Goal: Participate in discussion: Engage in conversation with other users on a specific topic

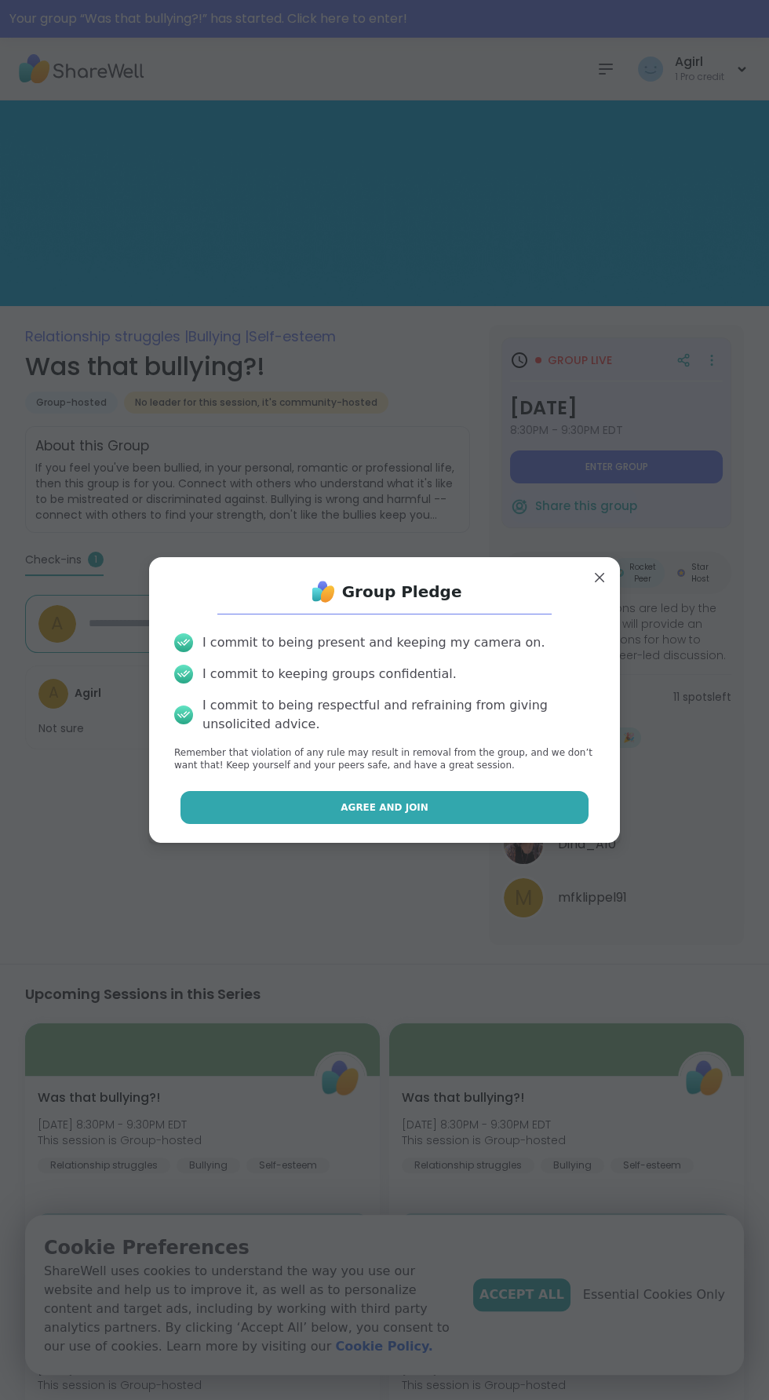
click at [226, 818] on button "Agree and Join" at bounding box center [384, 807] width 409 height 33
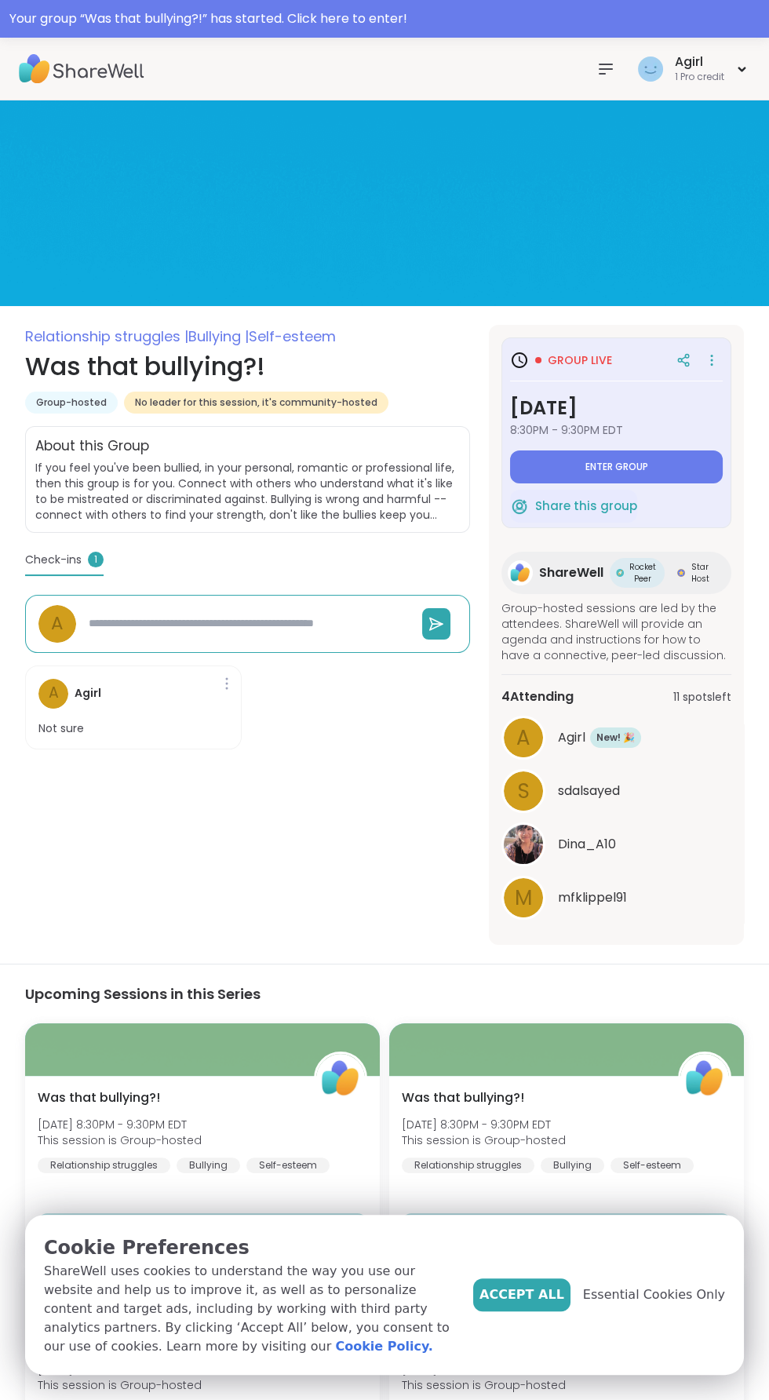
type textarea "*"
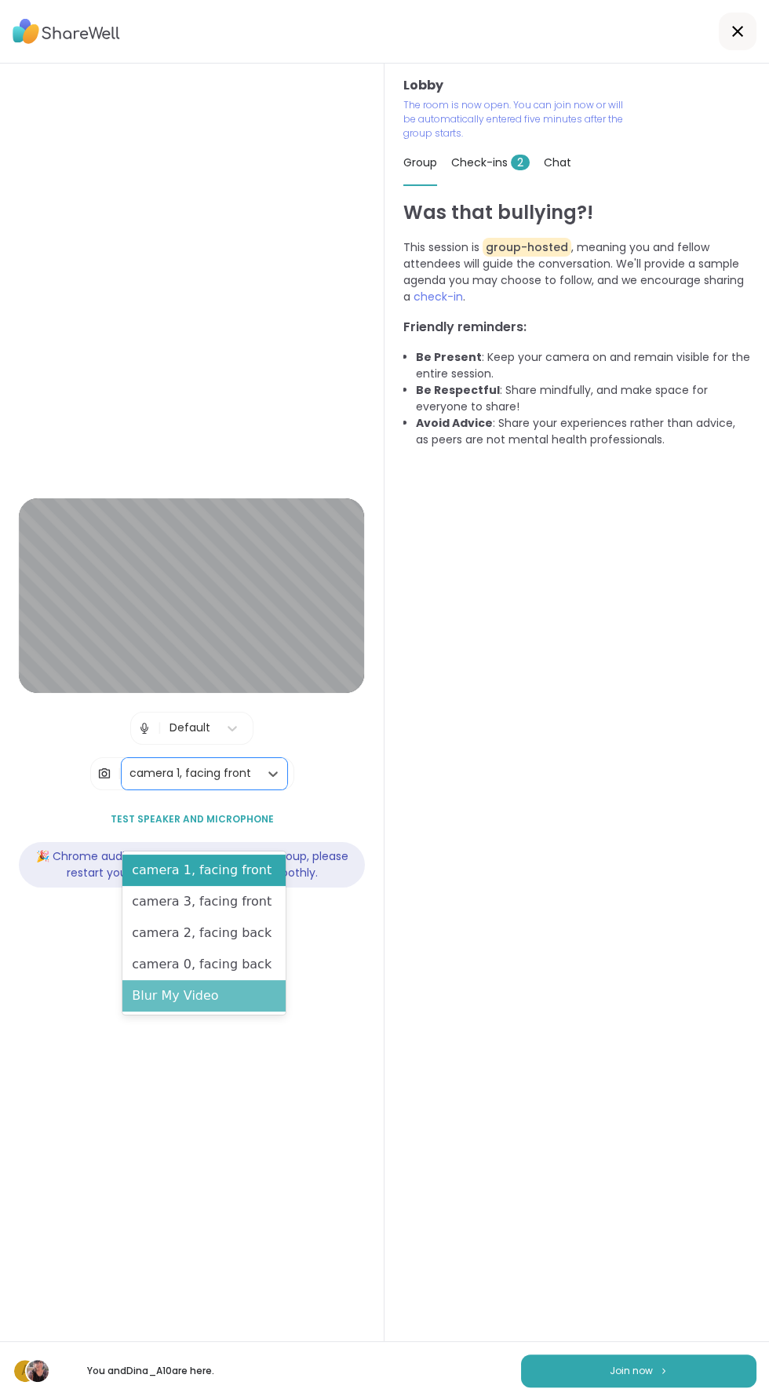
click at [157, 1004] on div "Blur My Video" at bounding box center [203, 995] width 162 height 31
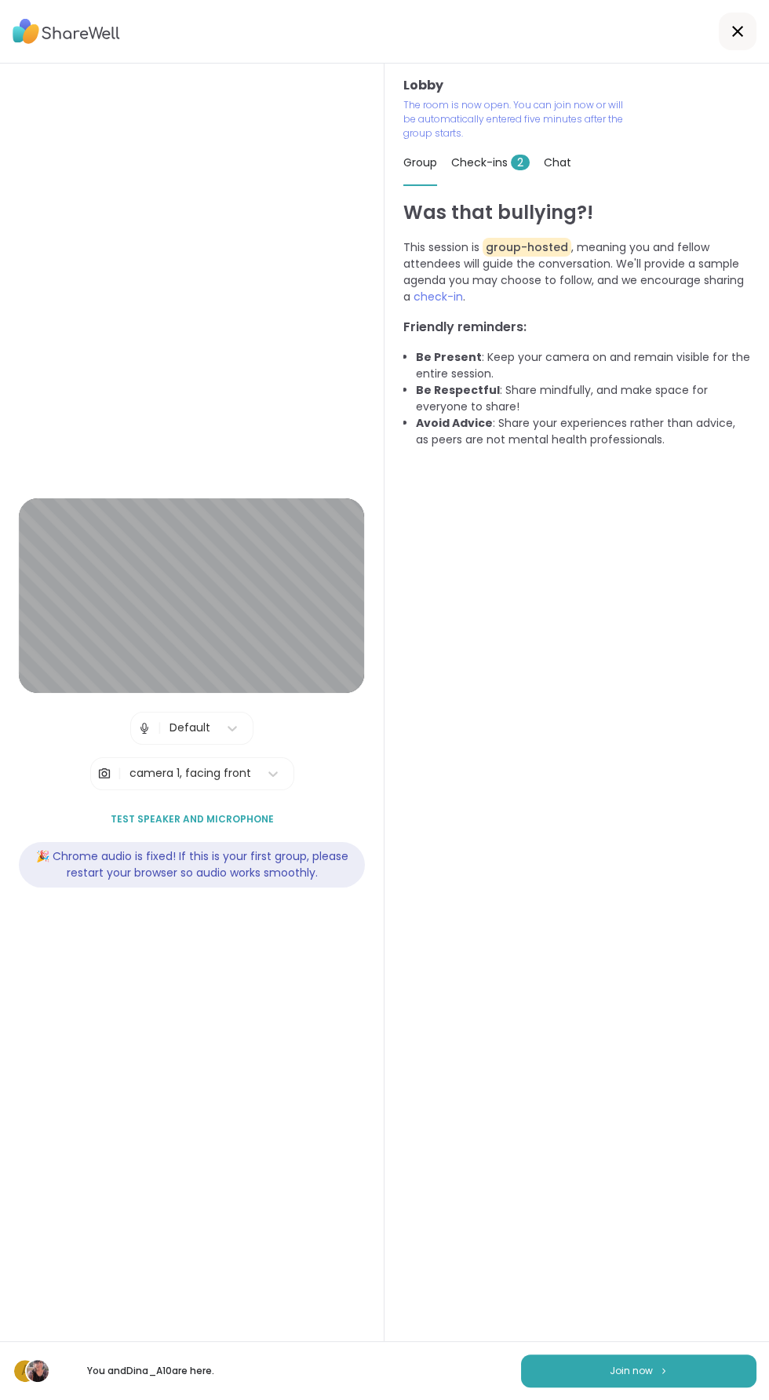
click at [614, 1146] on div "Was that bullying?! This session is group-hosted , meaning you and fellow atten…" at bounding box center [576, 777] width 347 height 1157
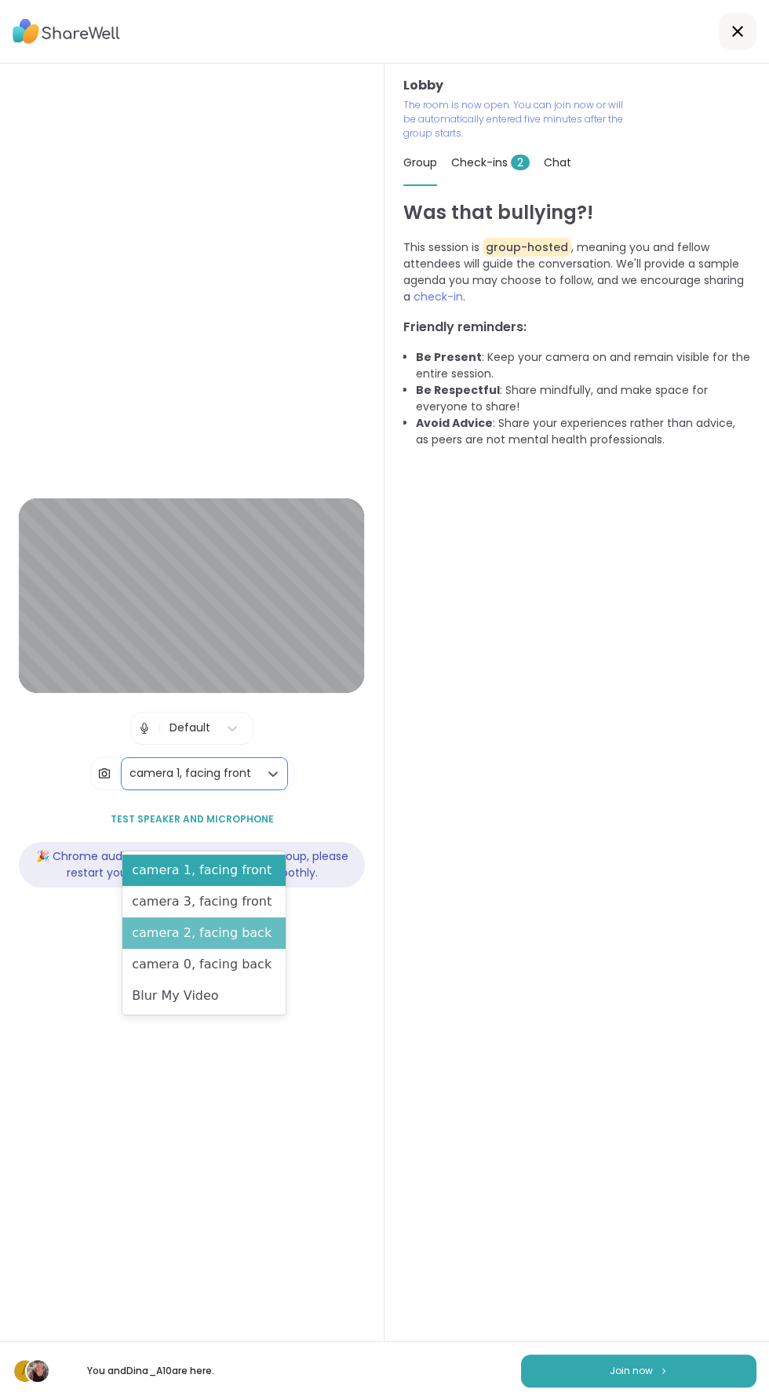
click at [157, 933] on div "camera 2, facing back" at bounding box center [203, 932] width 162 height 31
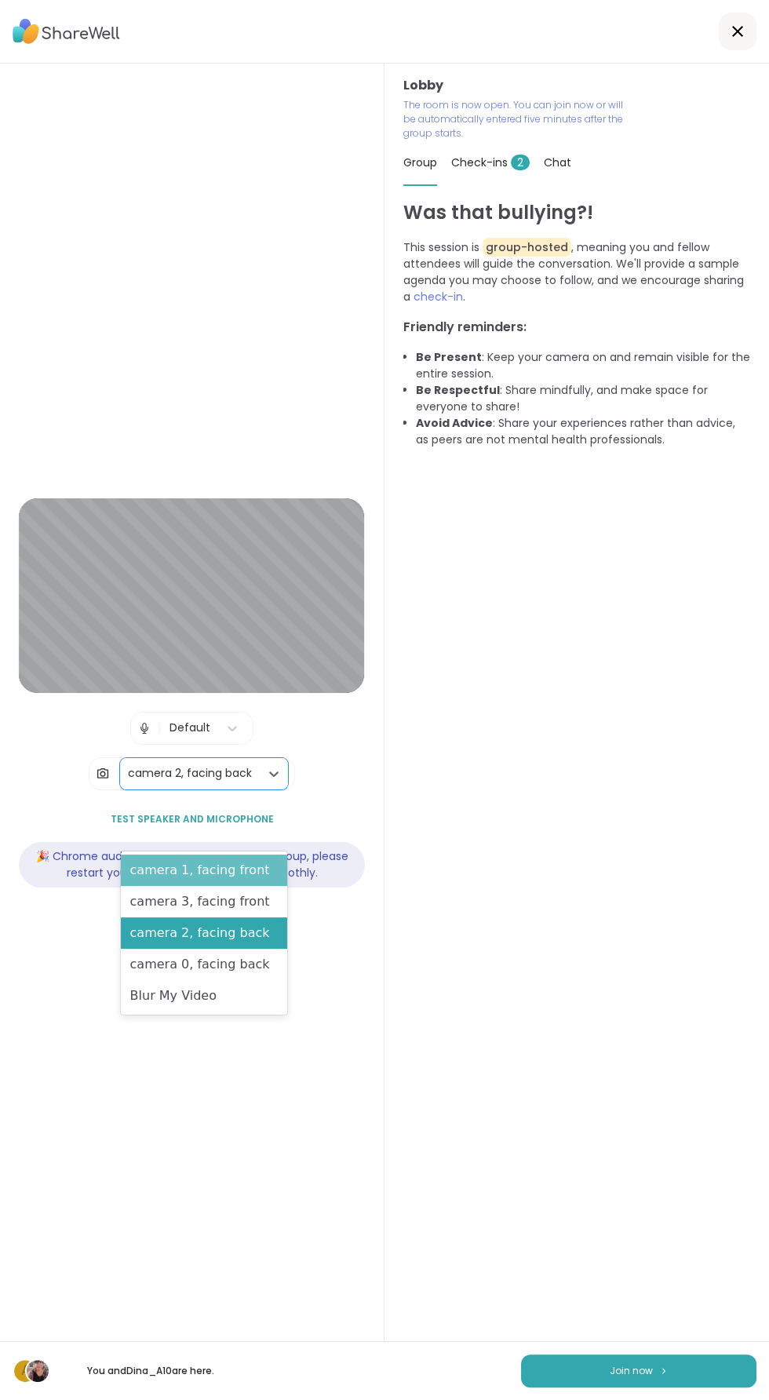
click at [135, 875] on div "camera 1, facing front" at bounding box center [204, 869] width 167 height 31
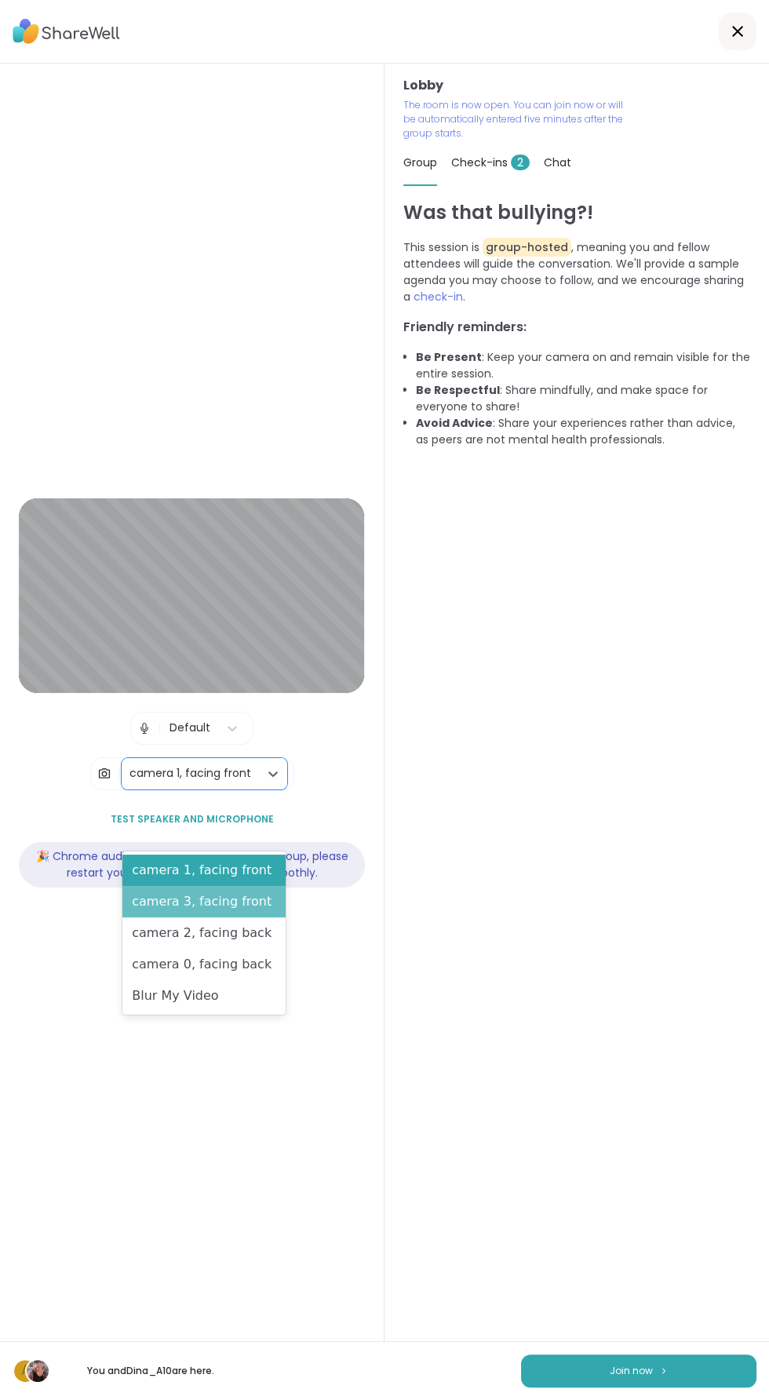
click at [148, 902] on div "camera 3, facing front" at bounding box center [203, 901] width 162 height 31
click at [41, 1007] on div "Lobby | Default | 5 results available. Use Up and Down to choose options, press…" at bounding box center [192, 702] width 384 height 1277
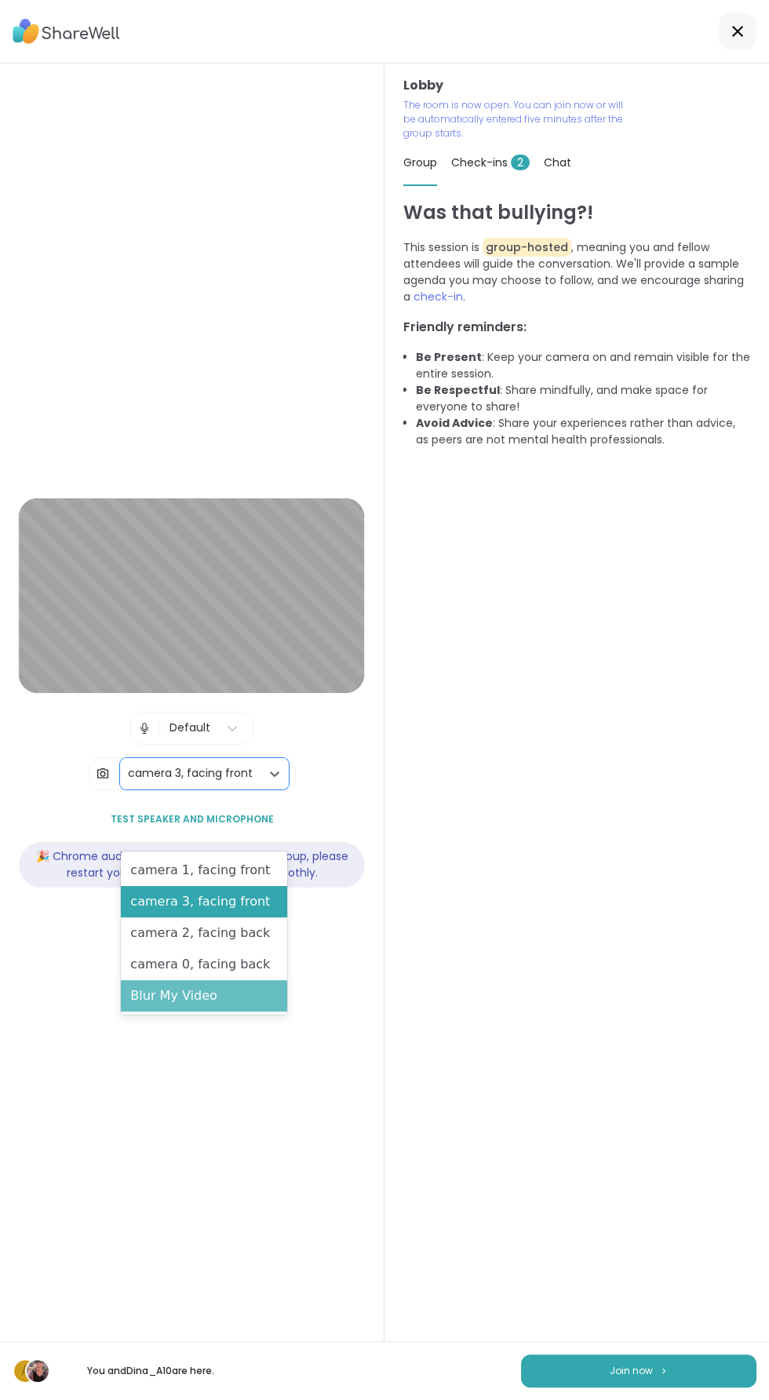
click at [147, 1010] on div "Blur My Video" at bounding box center [204, 995] width 166 height 31
click at [164, 999] on div "Blur My Video" at bounding box center [204, 995] width 166 height 31
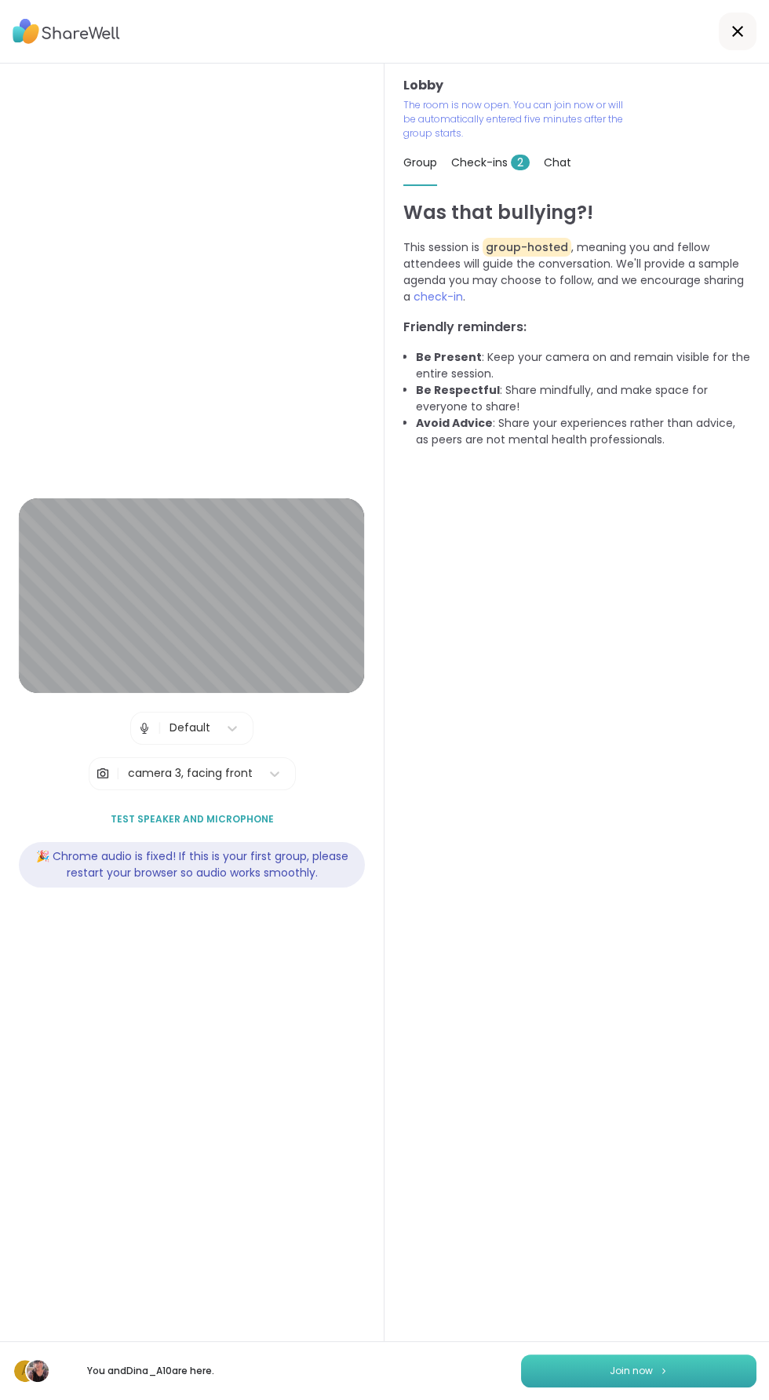
click at [650, 1369] on span "Join now" at bounding box center [631, 1371] width 43 height 14
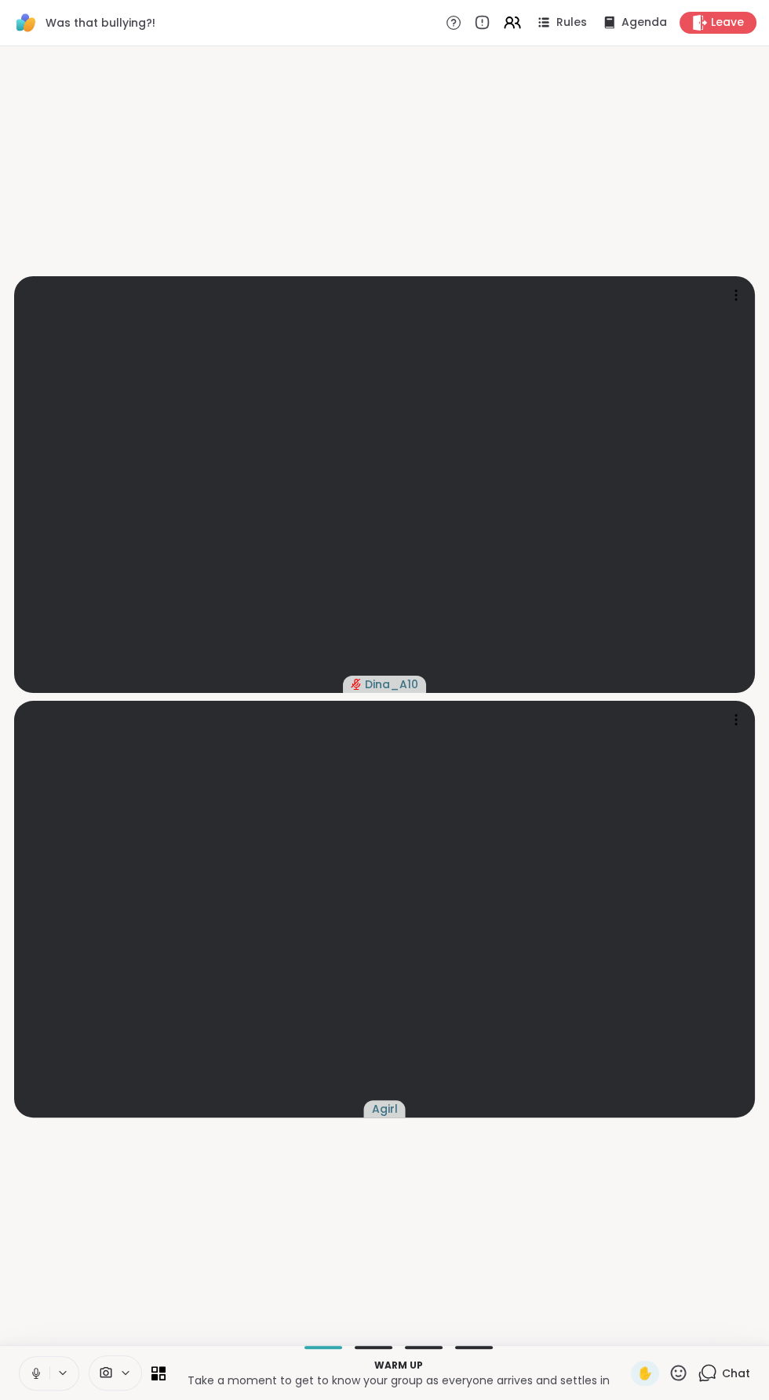
click at [736, 1365] on span "Chat" at bounding box center [736, 1373] width 28 height 16
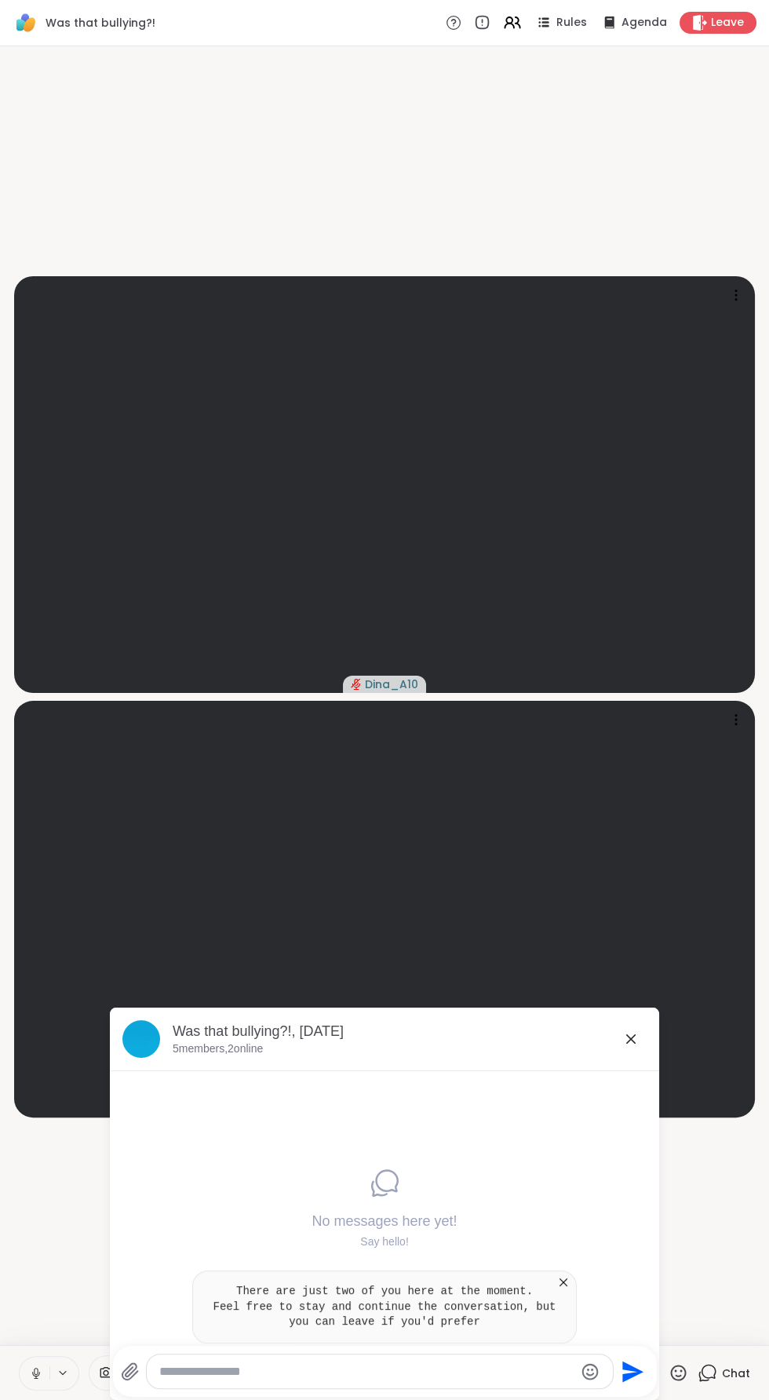
click at [494, 1368] on textarea "Type your message" at bounding box center [366, 1372] width 415 height 16
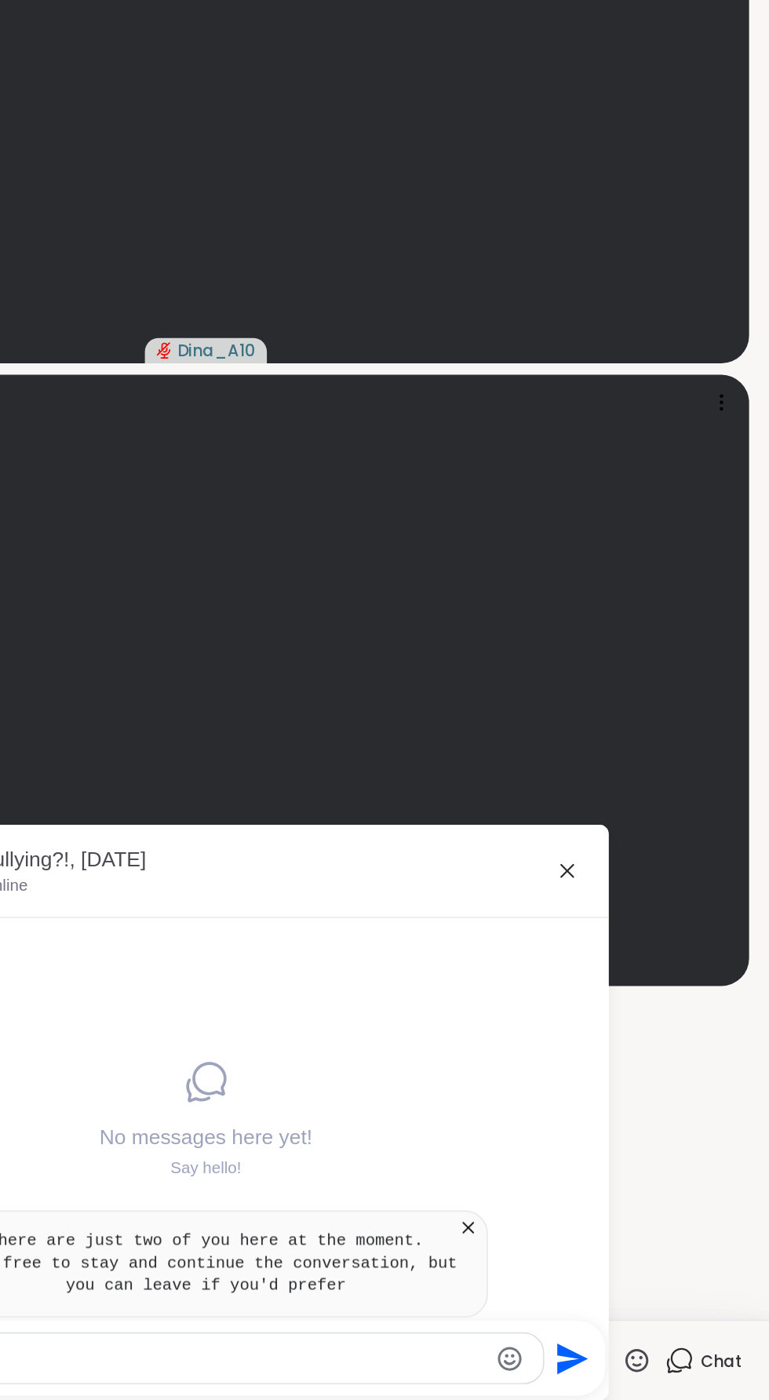
type textarea "******"
click at [643, 1370] on button "Send" at bounding box center [632, 1371] width 35 height 35
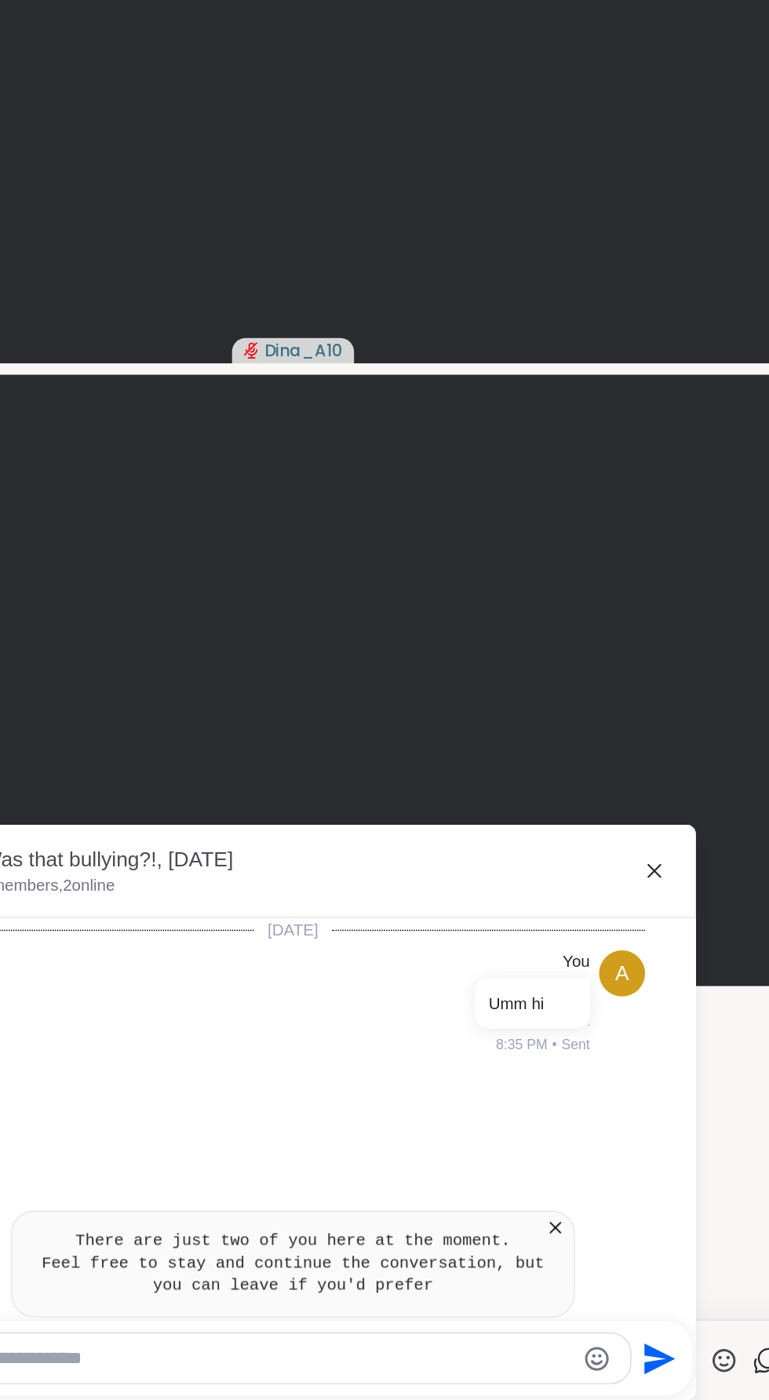
click at [630, 1039] on icon at bounding box center [630, 1038] width 9 height 9
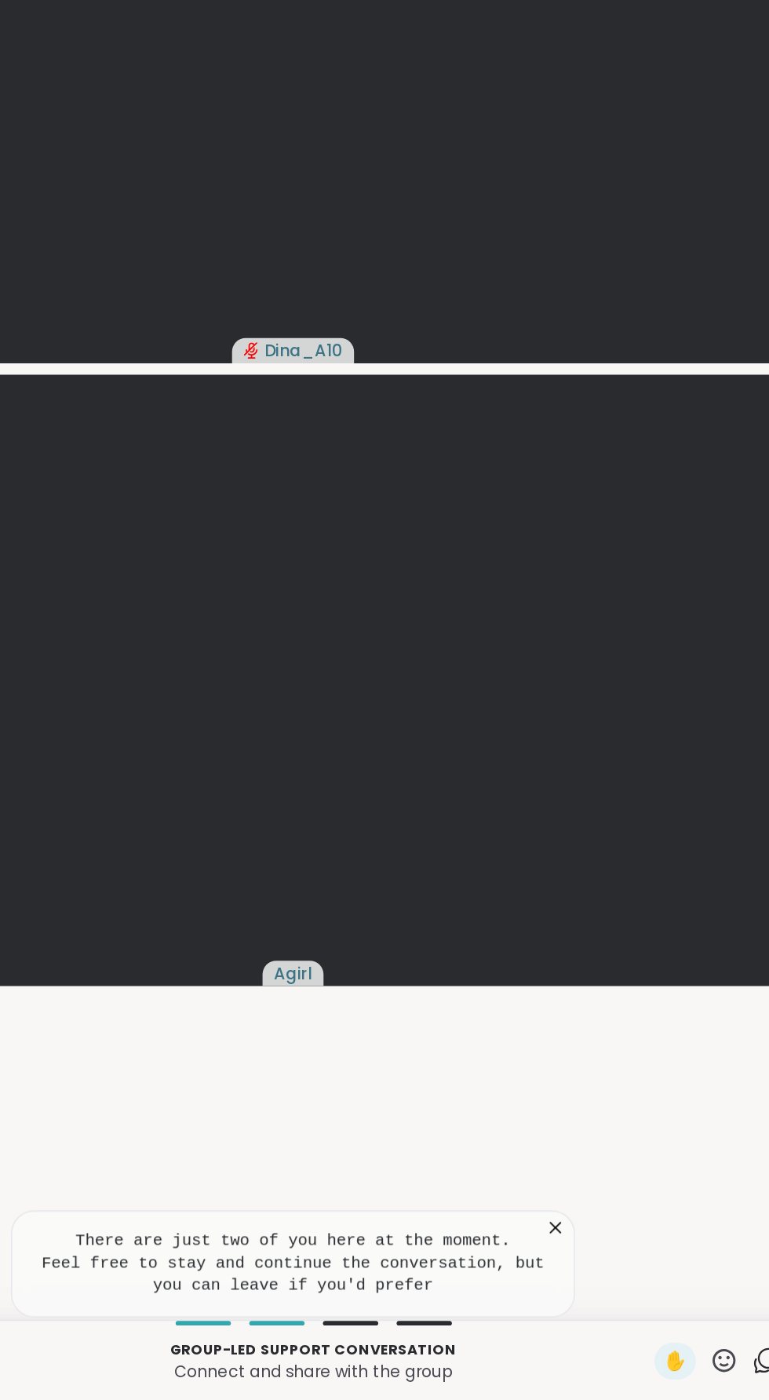
click at [563, 1283] on icon at bounding box center [563, 1282] width 8 height 8
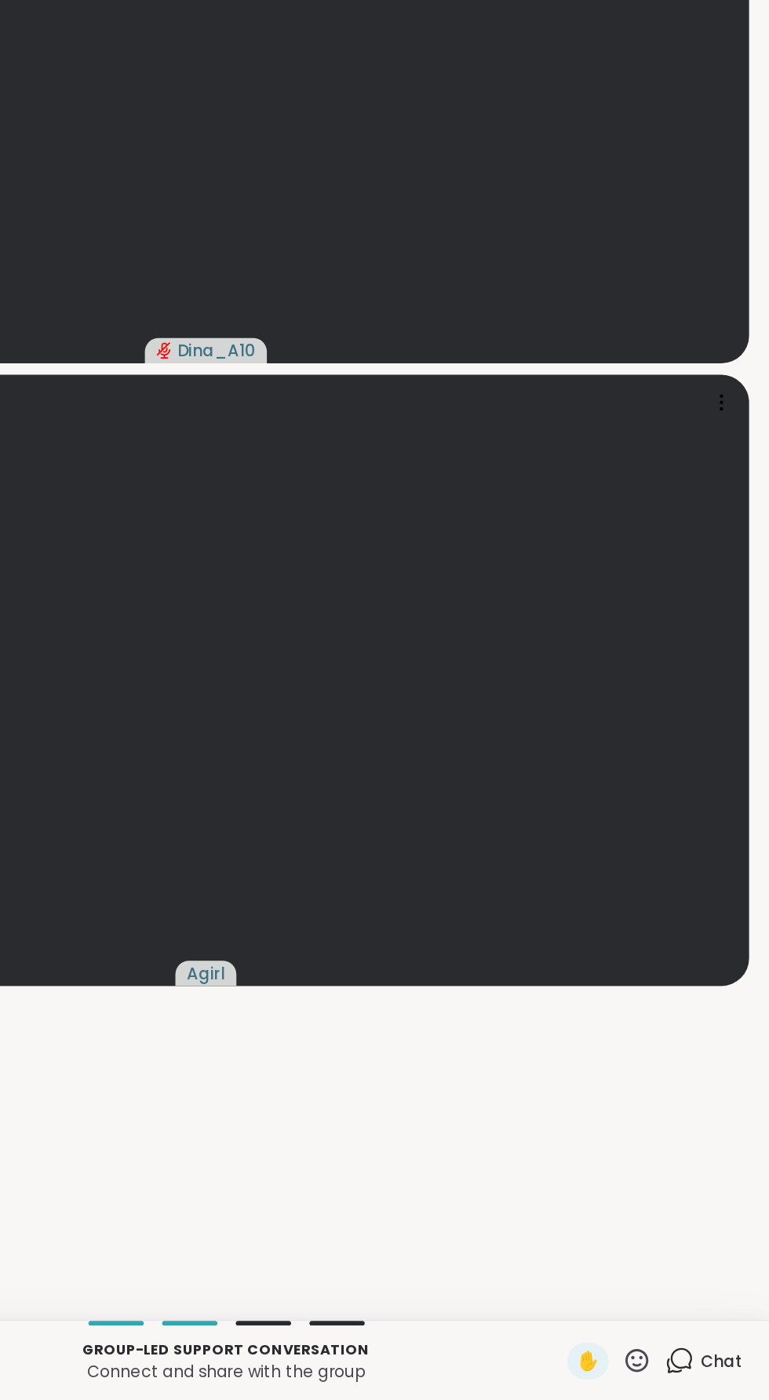
click at [727, 1371] on span "Chat" at bounding box center [736, 1373] width 28 height 16
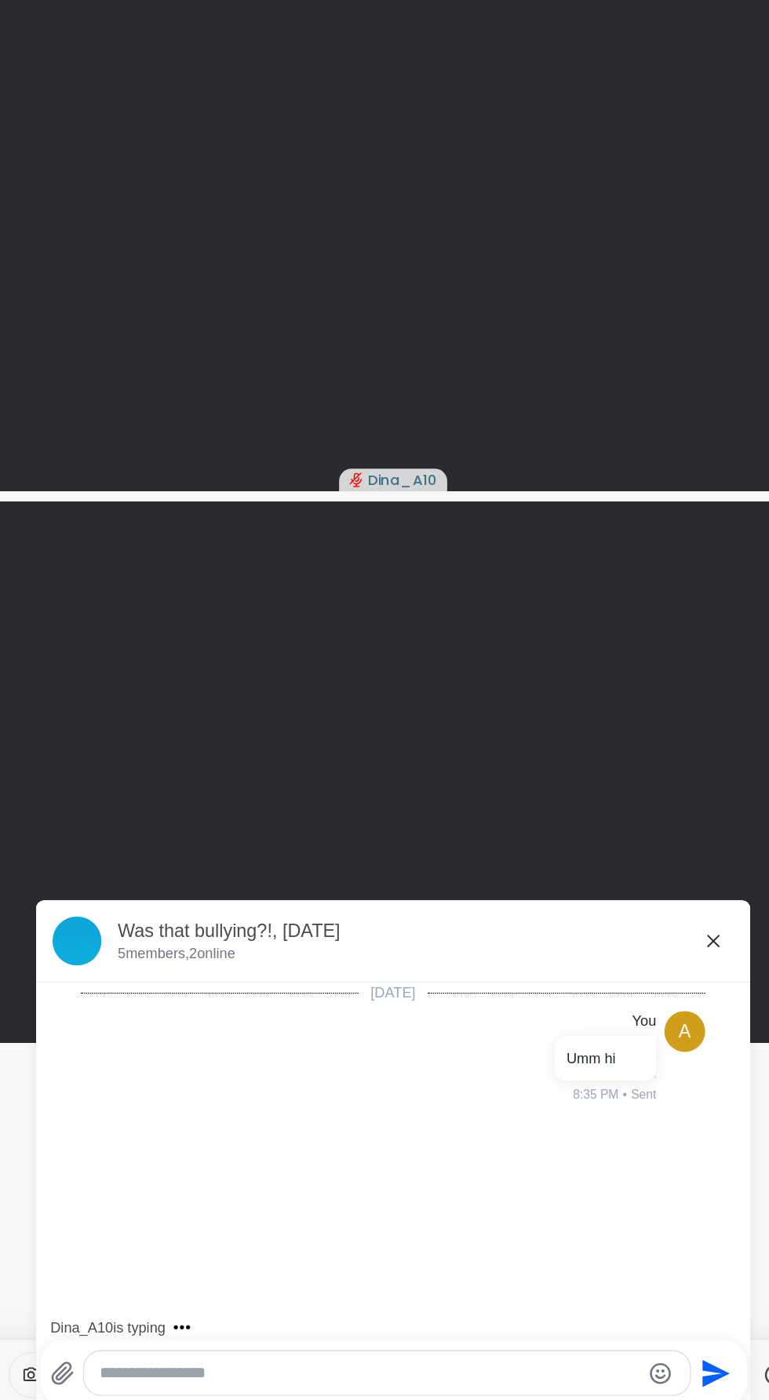
click at [452, 1342] on div "Dina_A10 is typing" at bounding box center [387, 1336] width 543 height 25
click at [442, 1368] on textarea "Type your message" at bounding box center [366, 1372] width 415 height 16
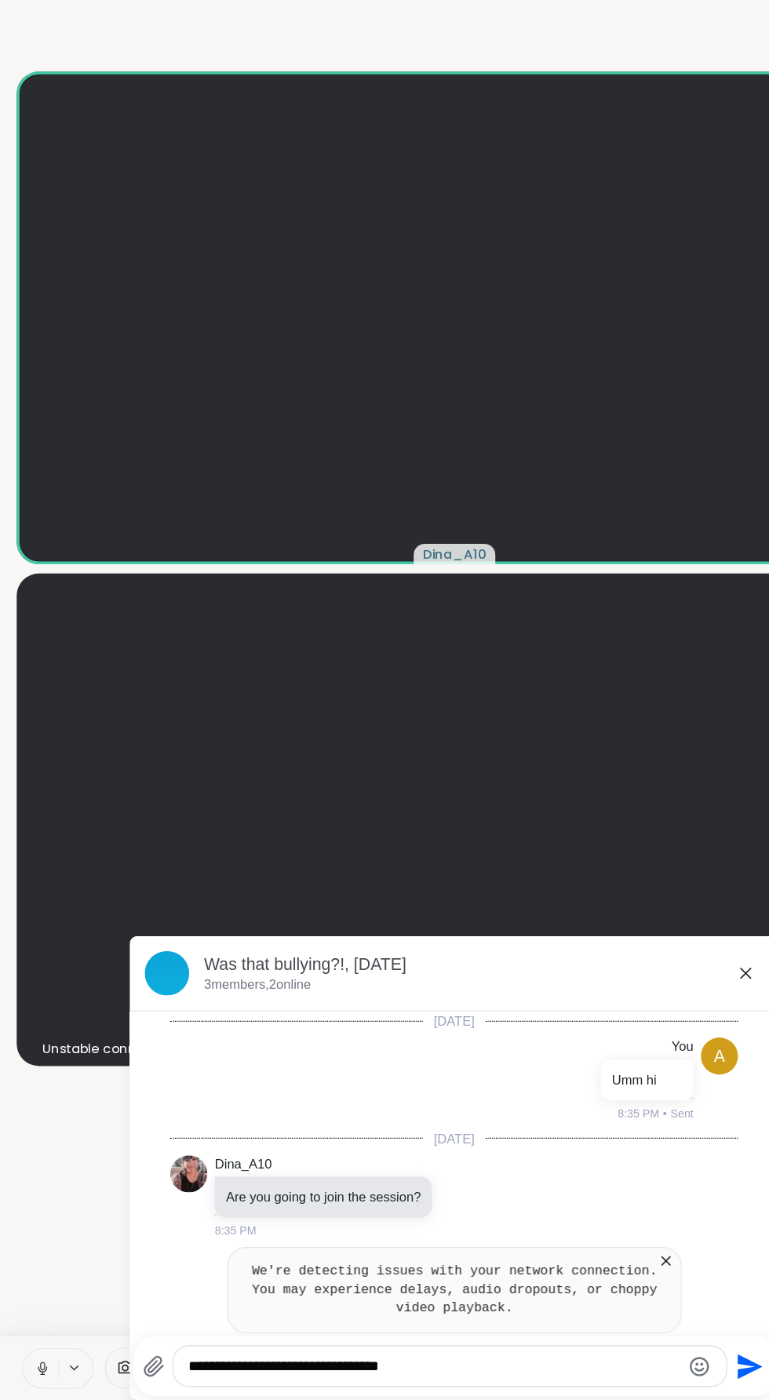
type textarea "**********"
click at [635, 1369] on icon "Send" at bounding box center [634, 1371] width 21 height 21
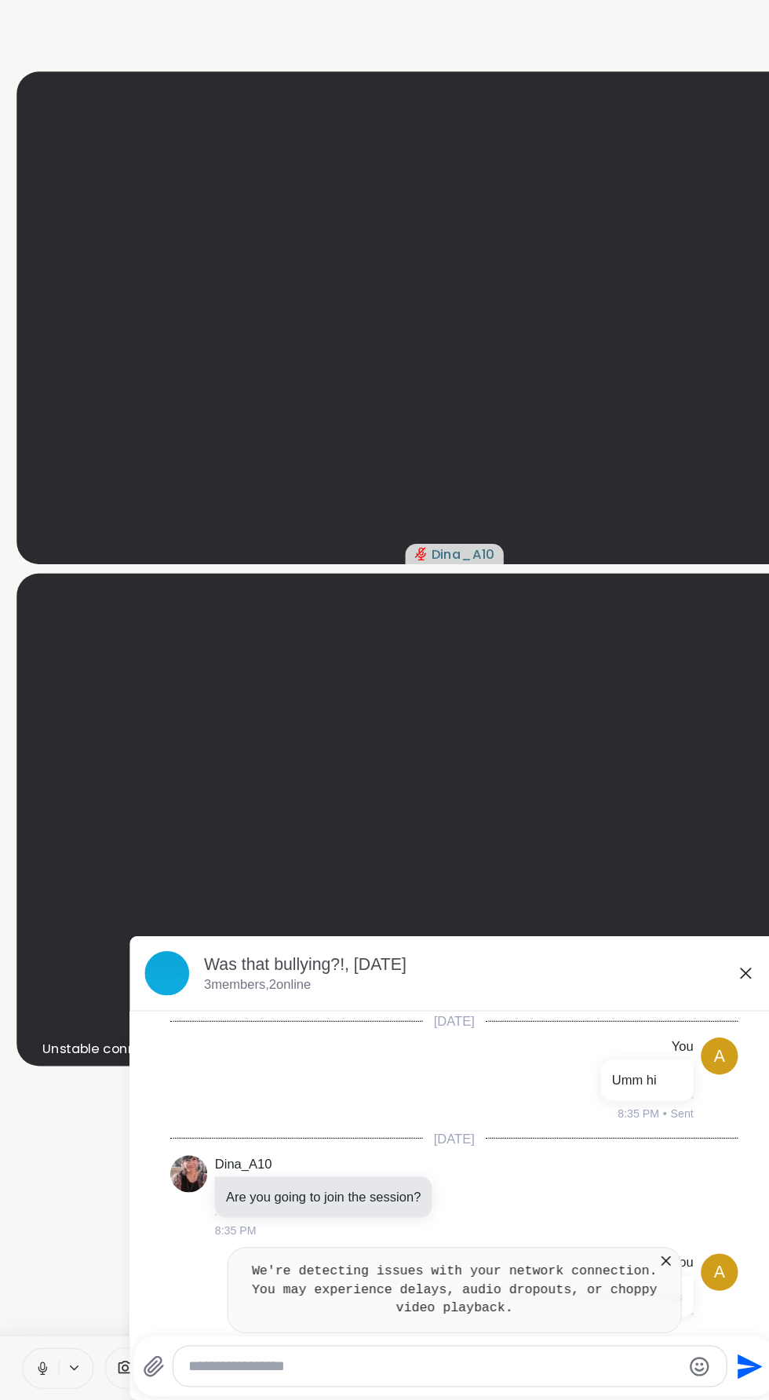
scroll to position [15, 0]
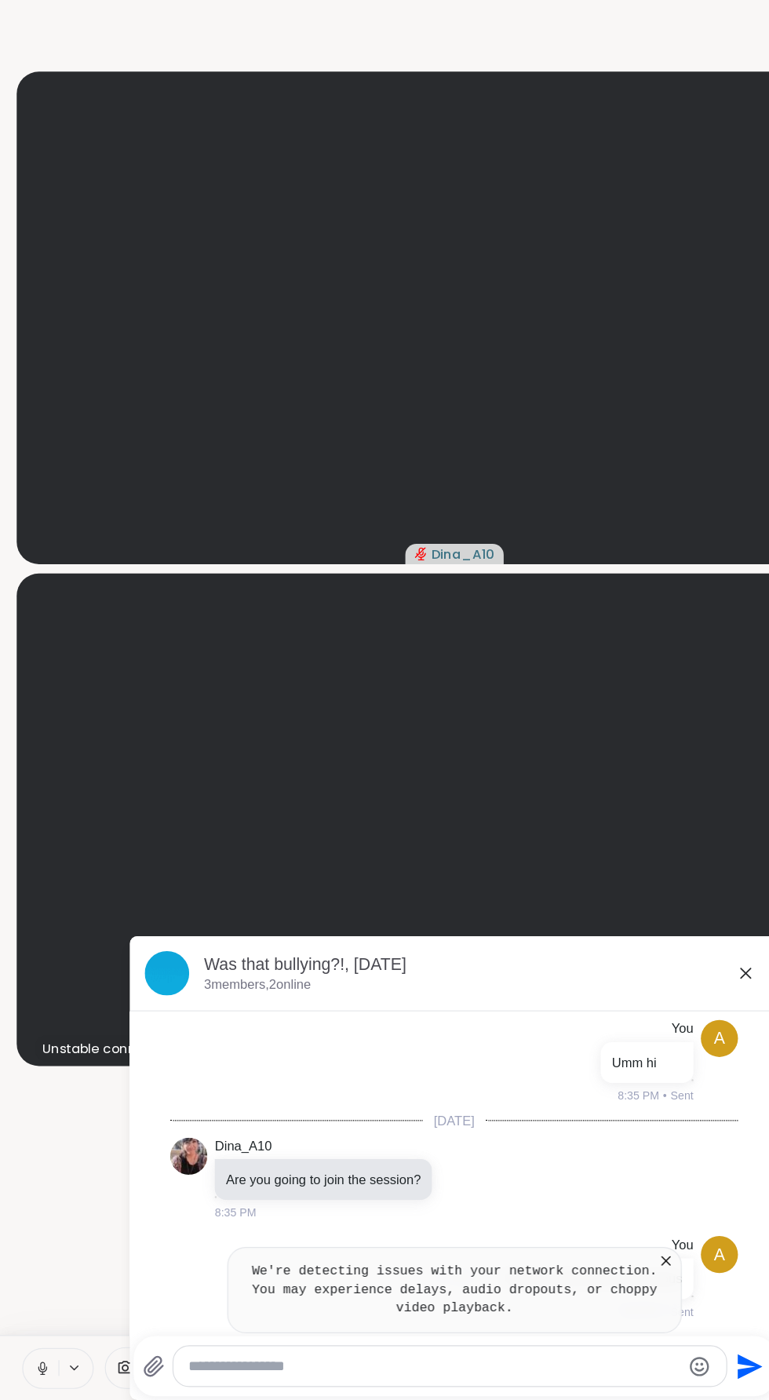
click at [577, 1292] on p "This is my first time I'm nervous" at bounding box center [501, 1297] width 154 height 16
click at [566, 1283] on icon at bounding box center [564, 1282] width 16 height 16
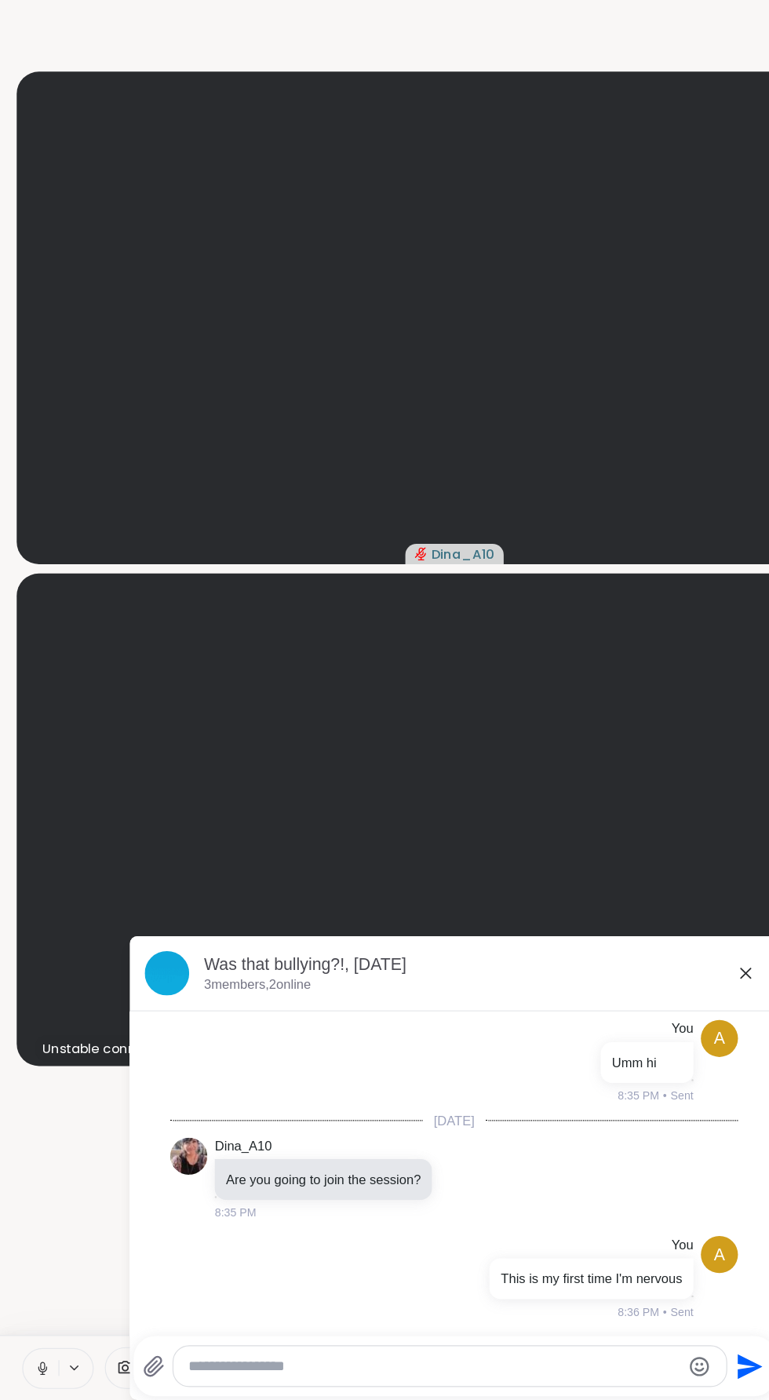
click at [454, 1370] on textarea "Type your message" at bounding box center [366, 1372] width 415 height 16
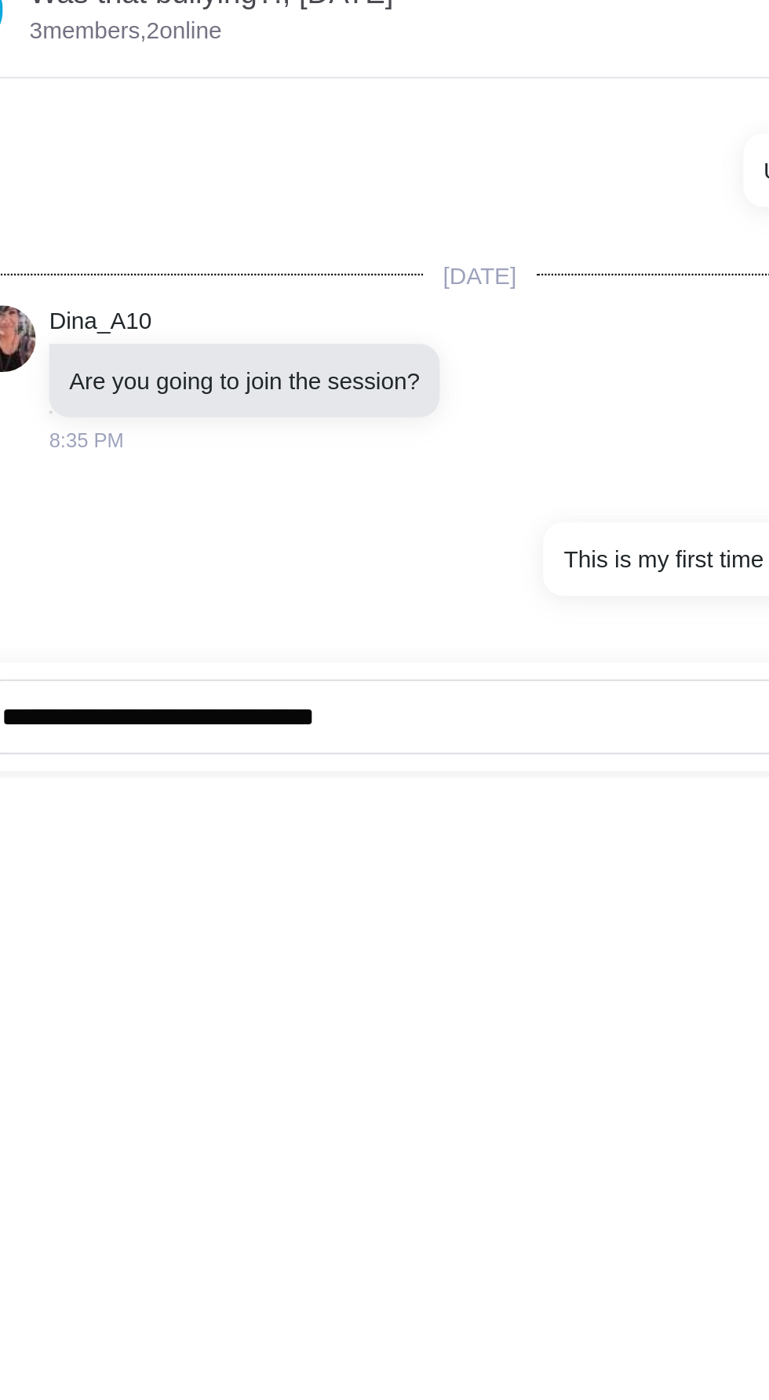
scroll to position [0, 0]
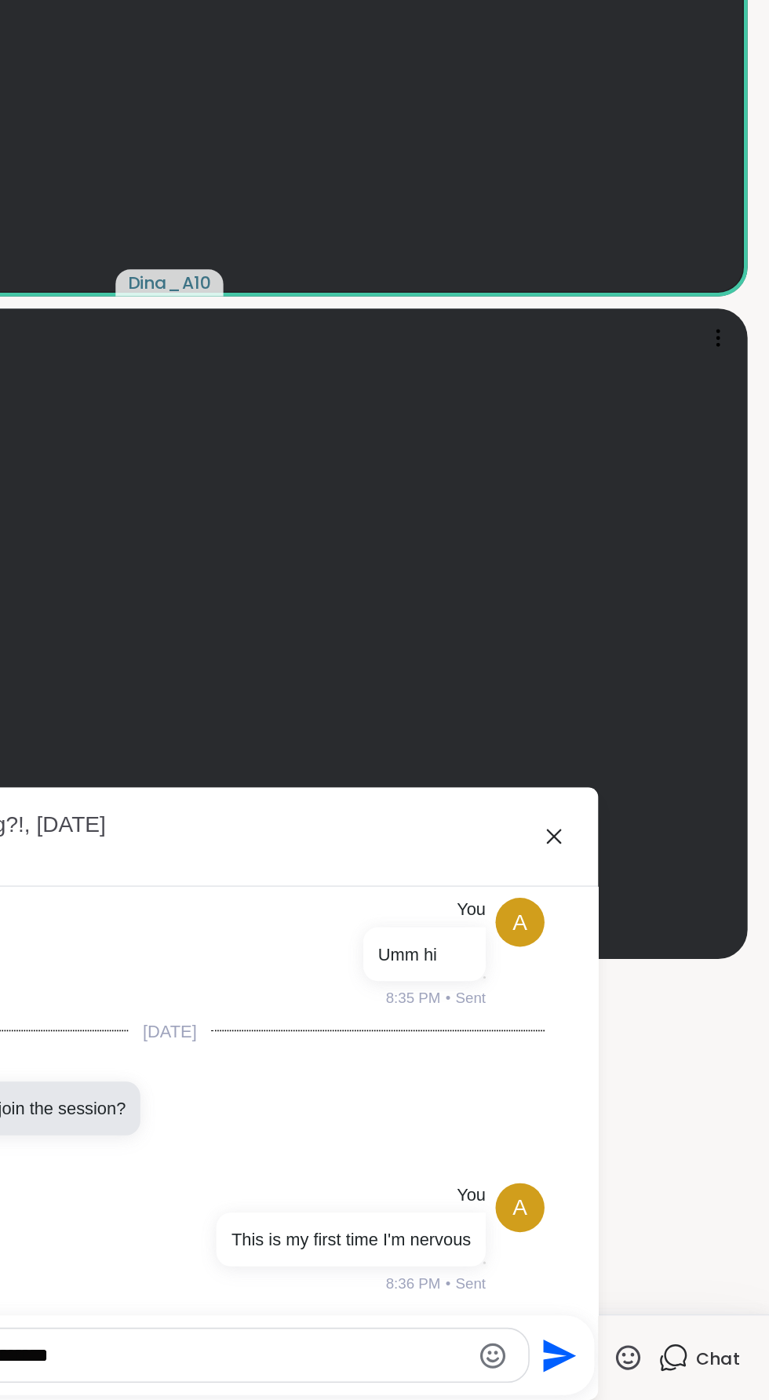
type textarea "**********"
click at [643, 1368] on icon "Send" at bounding box center [632, 1371] width 25 height 25
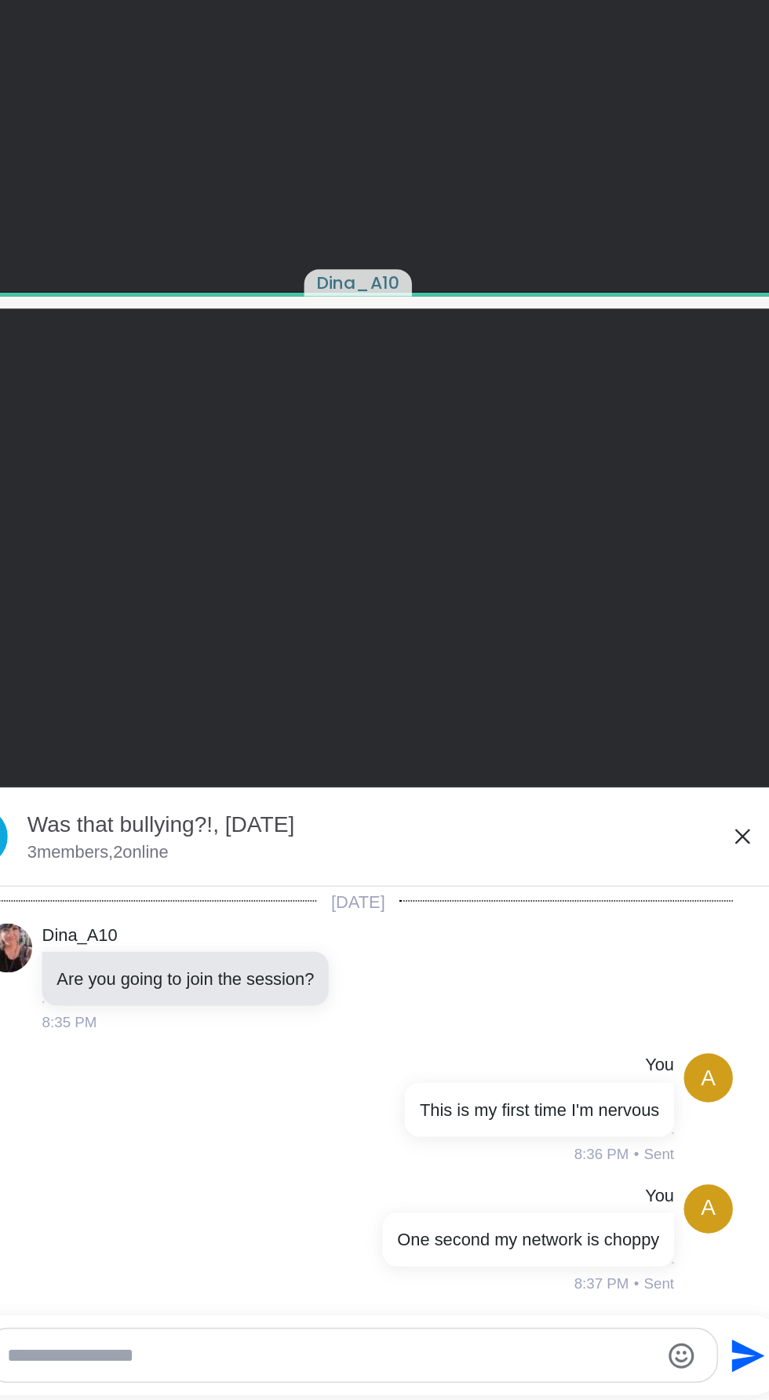
click at [196, 857] on div at bounding box center [384, 909] width 741 height 417
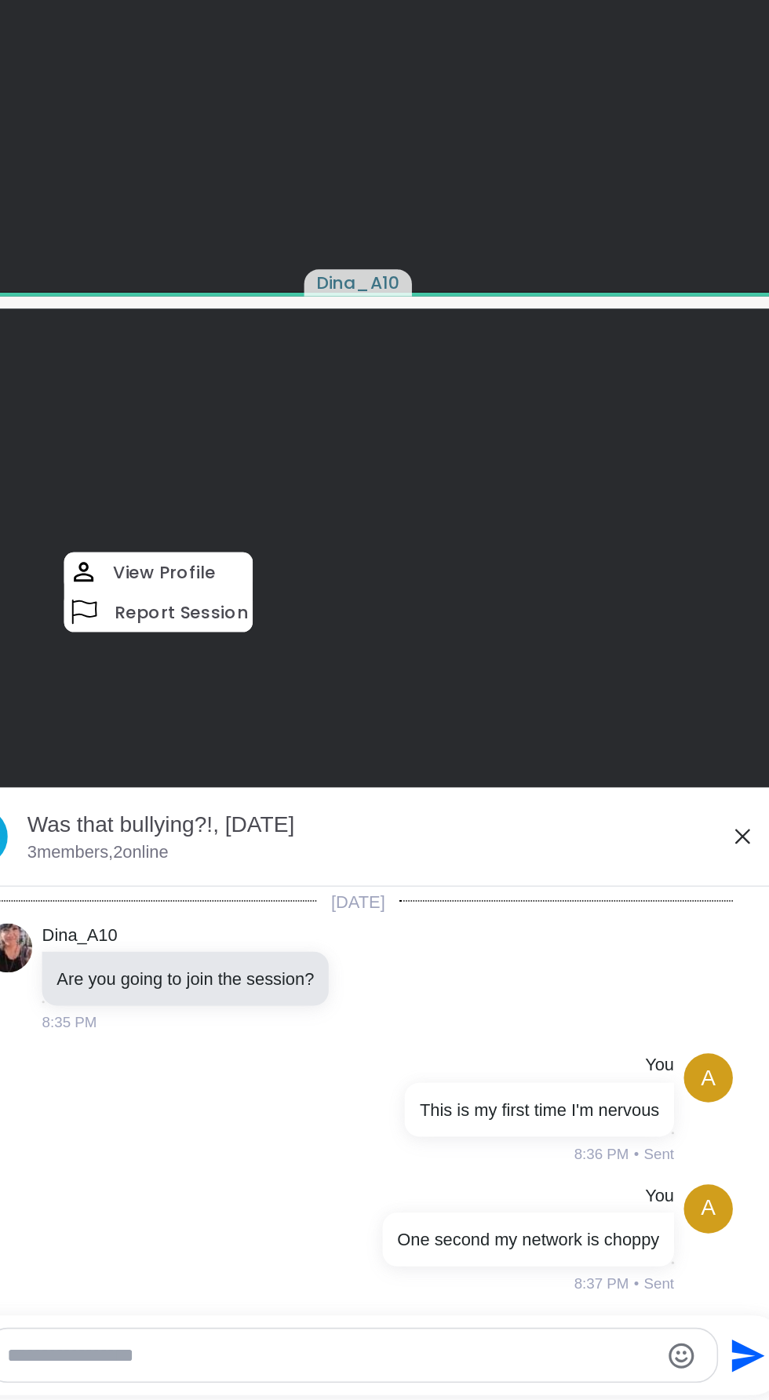
click at [630, 1039] on icon at bounding box center [630, 1038] width 9 height 9
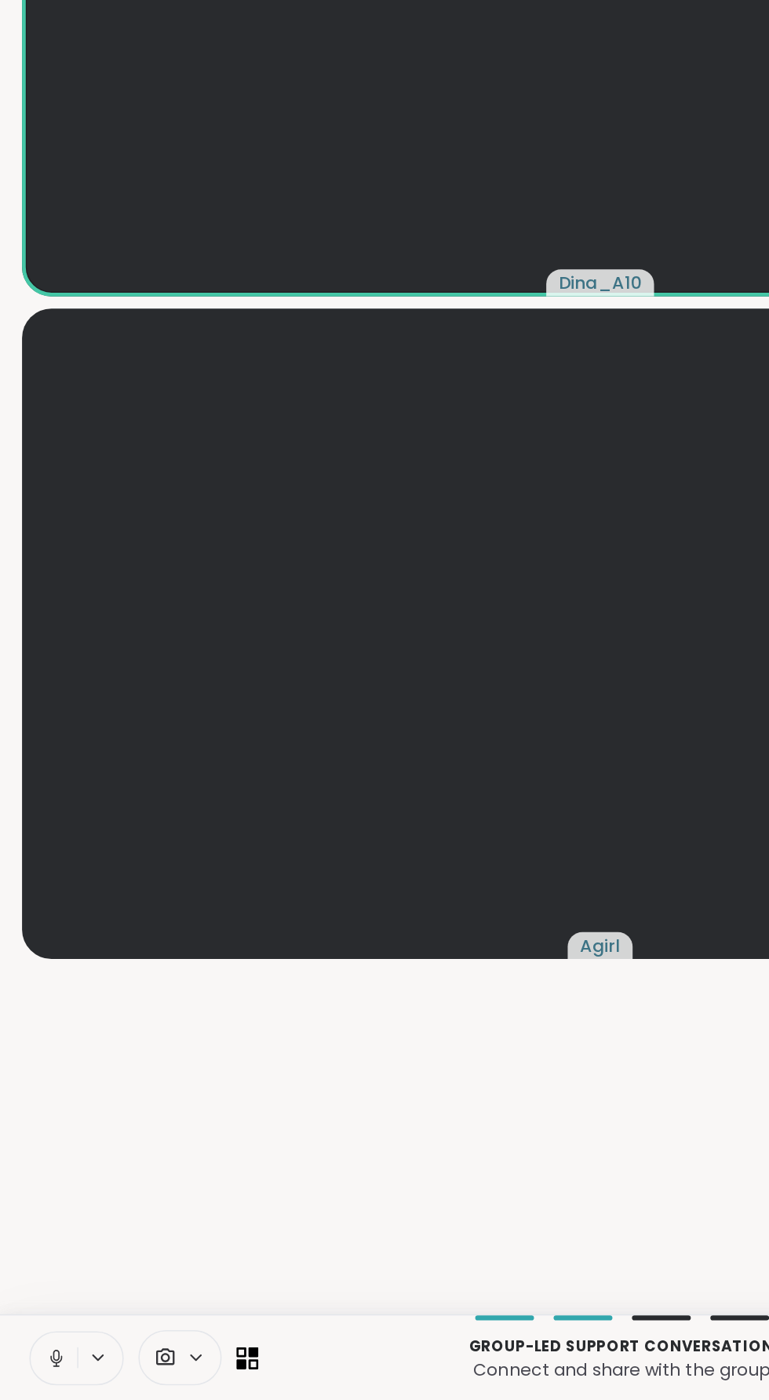
click at [35, 1374] on icon at bounding box center [36, 1373] width 14 height 14
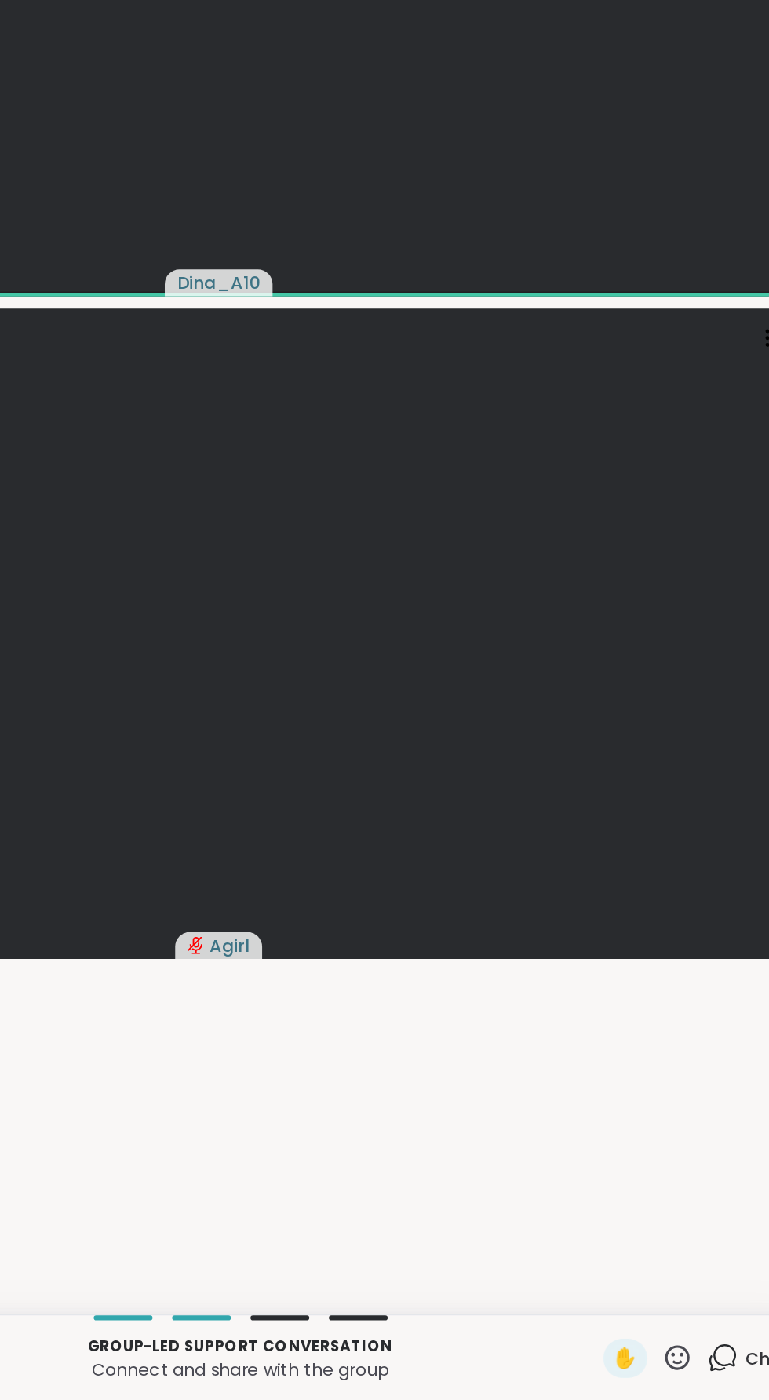
click at [724, 1366] on span "Chat" at bounding box center [736, 1373] width 28 height 16
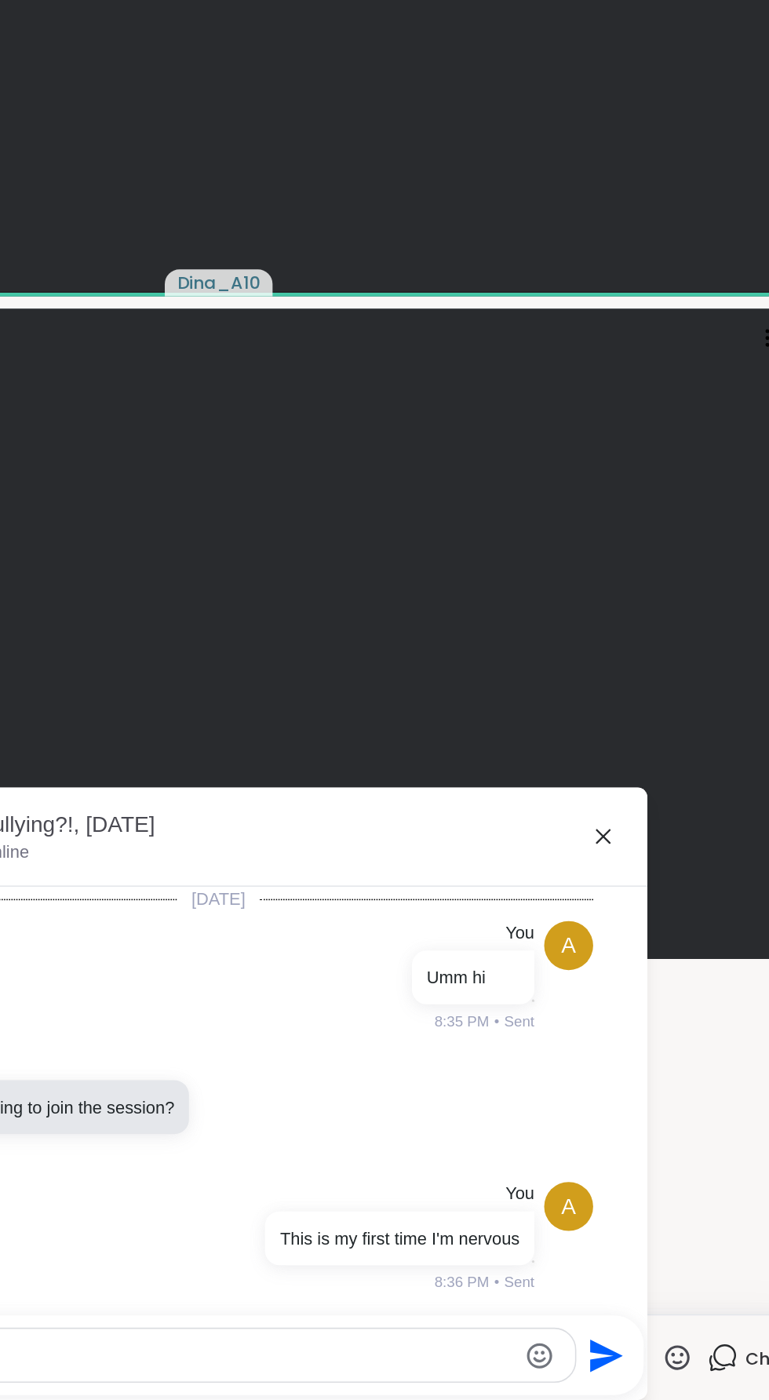
scroll to position [82, 0]
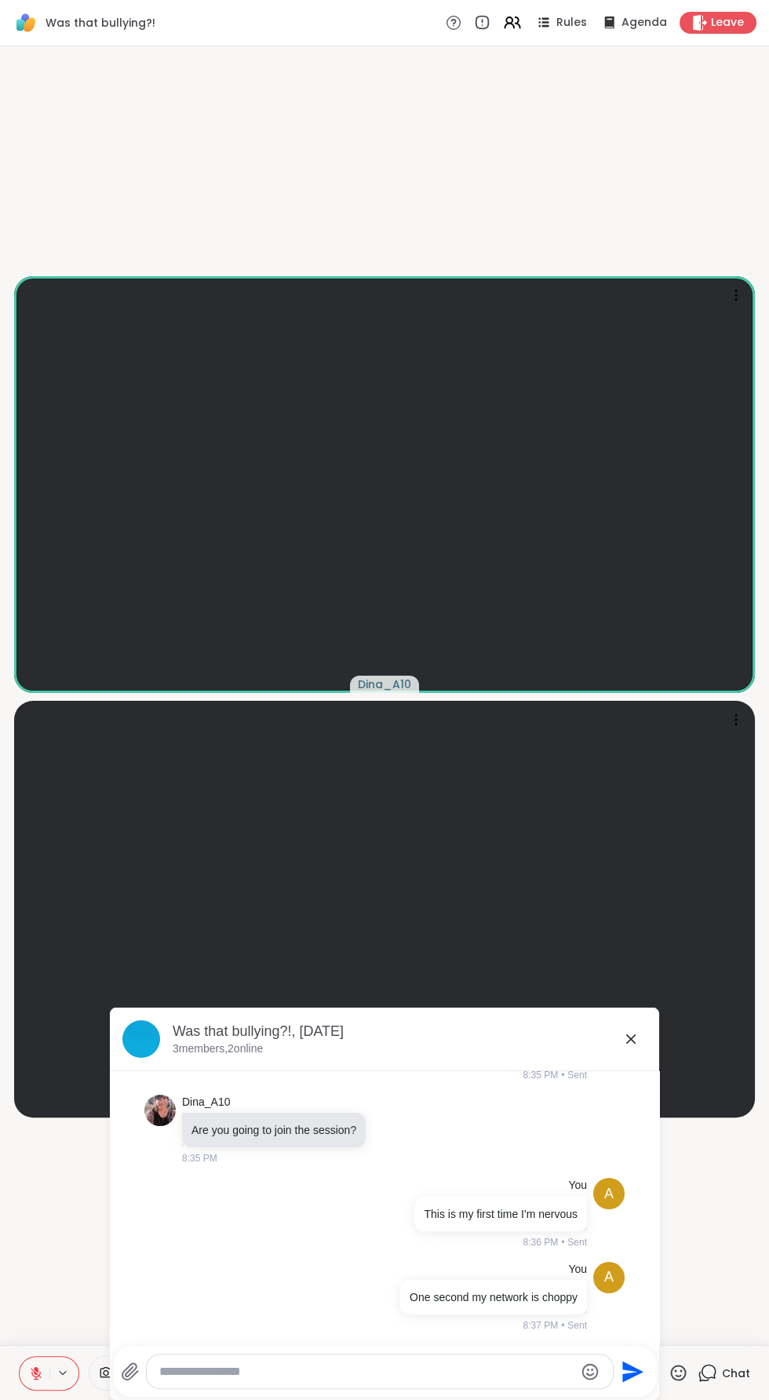
click at [639, 1044] on icon at bounding box center [630, 1038] width 19 height 19
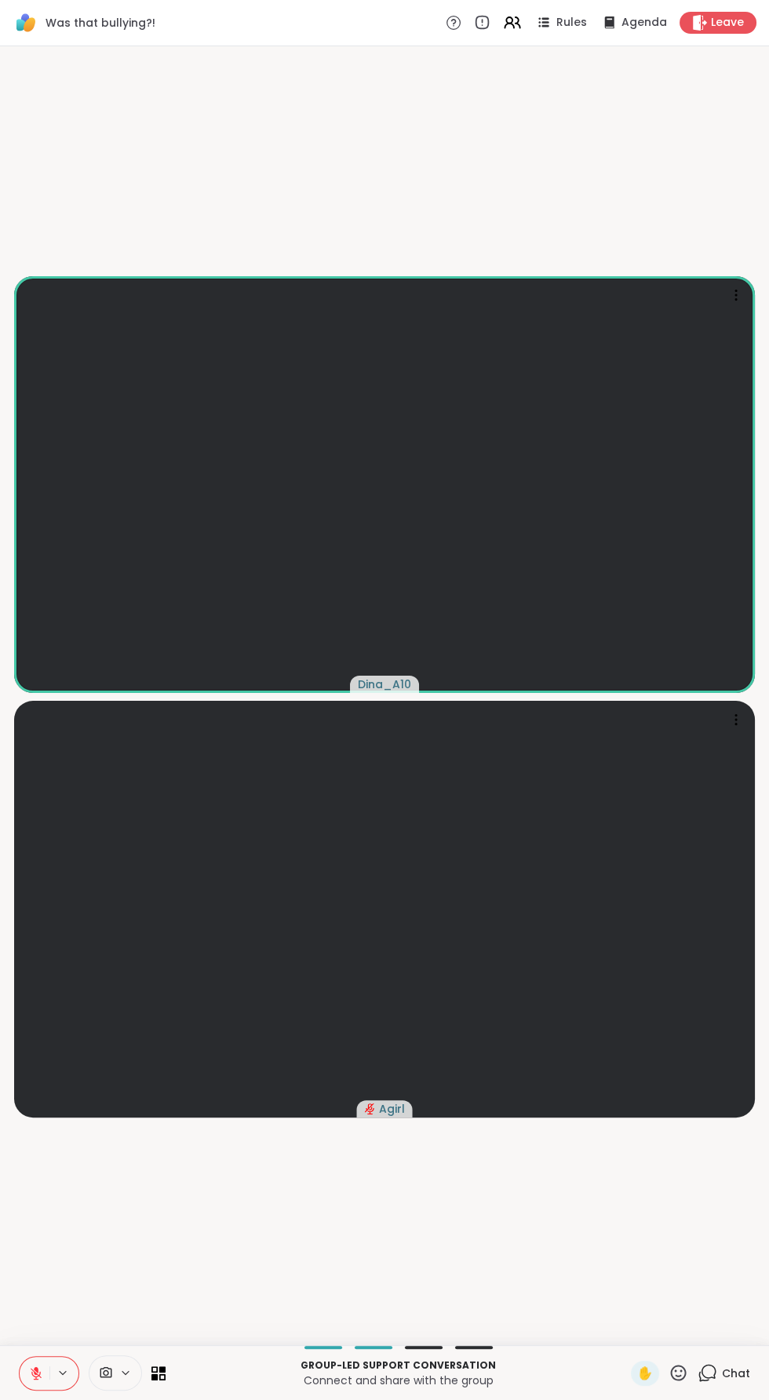
click at [35, 1370] on icon at bounding box center [36, 1369] width 5 height 6
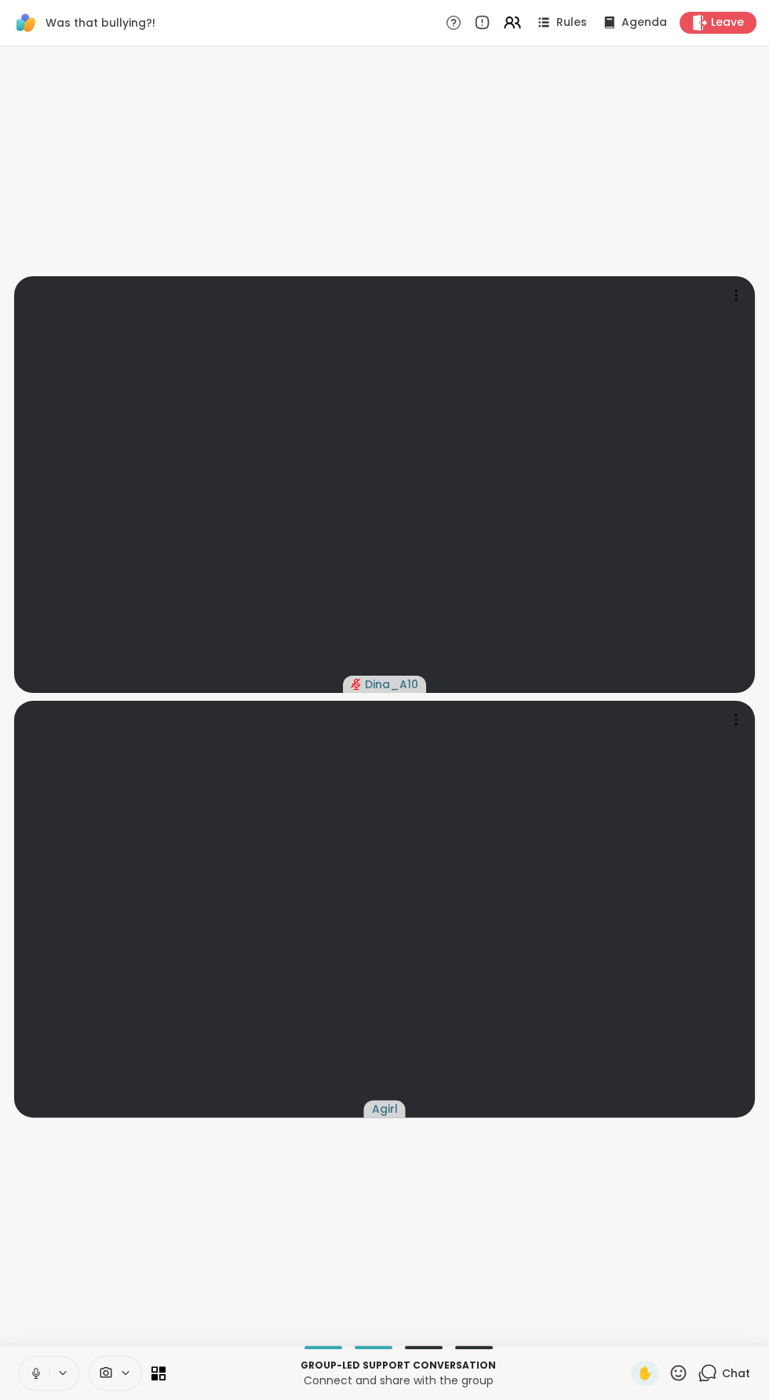
click at [732, 1365] on span "Chat" at bounding box center [736, 1373] width 28 height 16
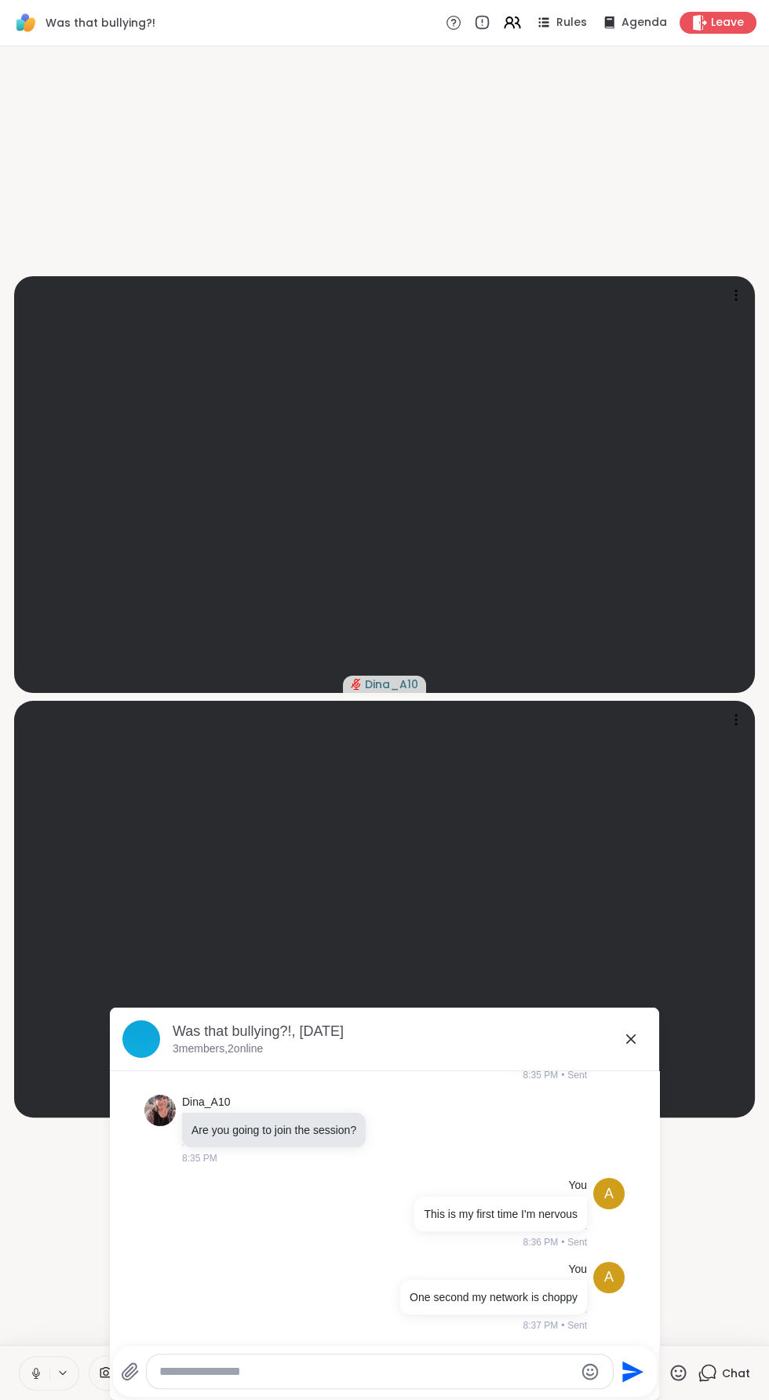
click at [349, 1368] on textarea "Type your message" at bounding box center [366, 1372] width 415 height 16
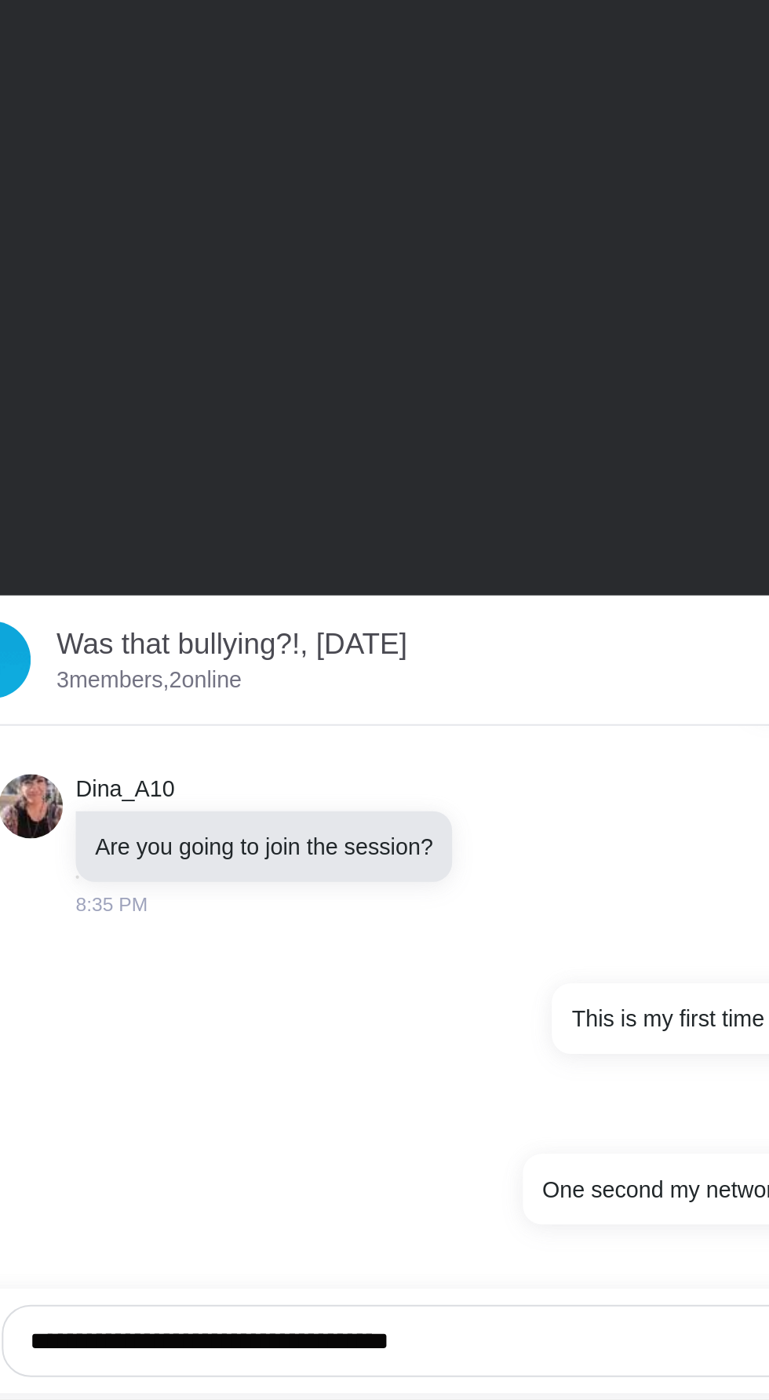
scroll to position [0, 0]
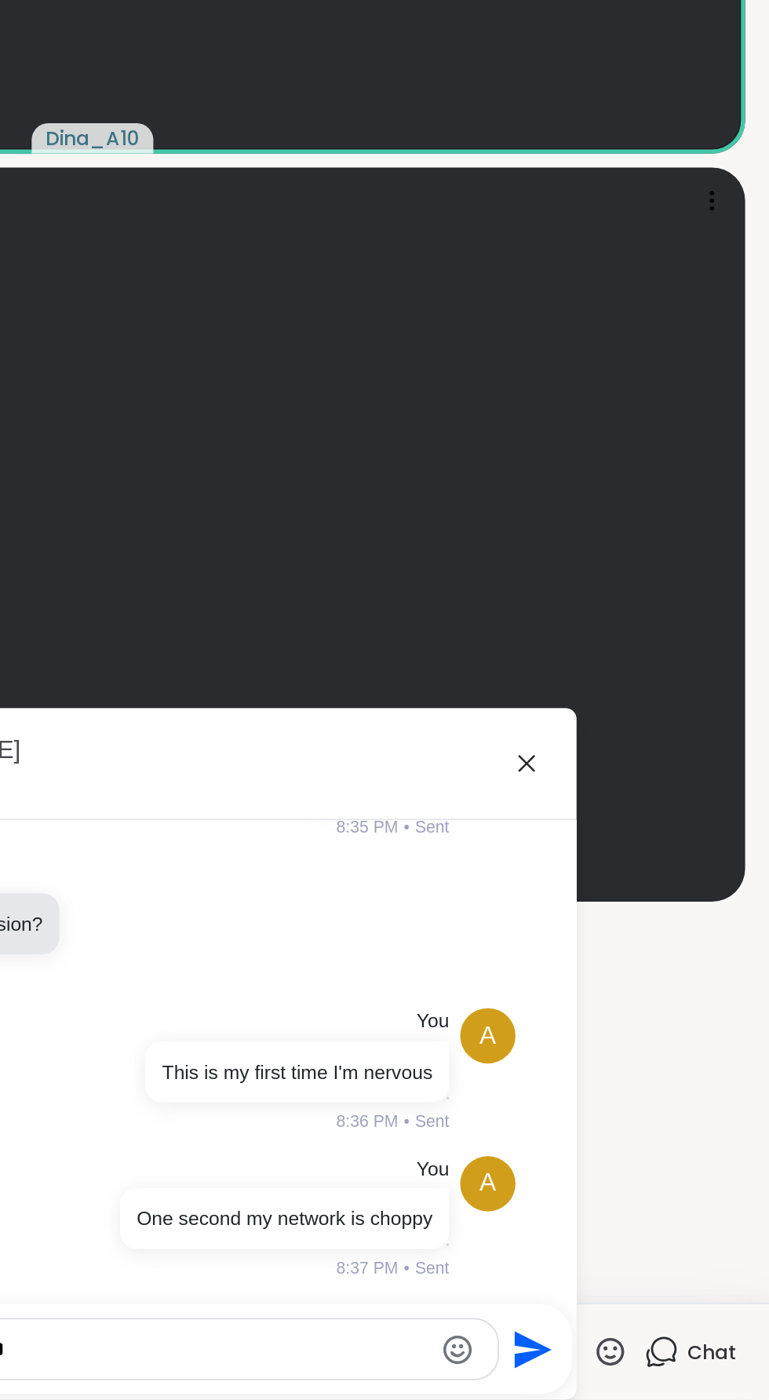
type textarea "**********"
click at [647, 1374] on button "Send" at bounding box center [632, 1371] width 35 height 35
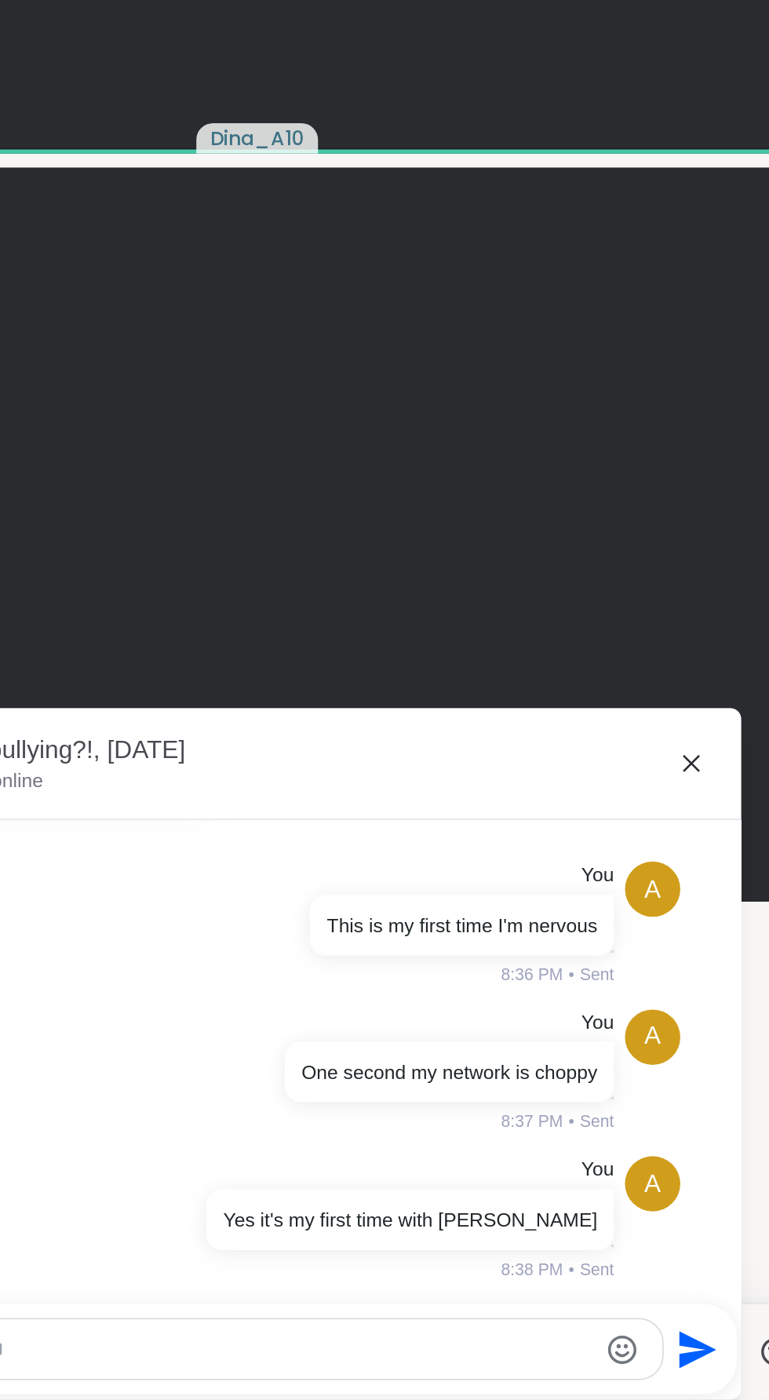
click at [632, 1039] on icon at bounding box center [630, 1038] width 19 height 19
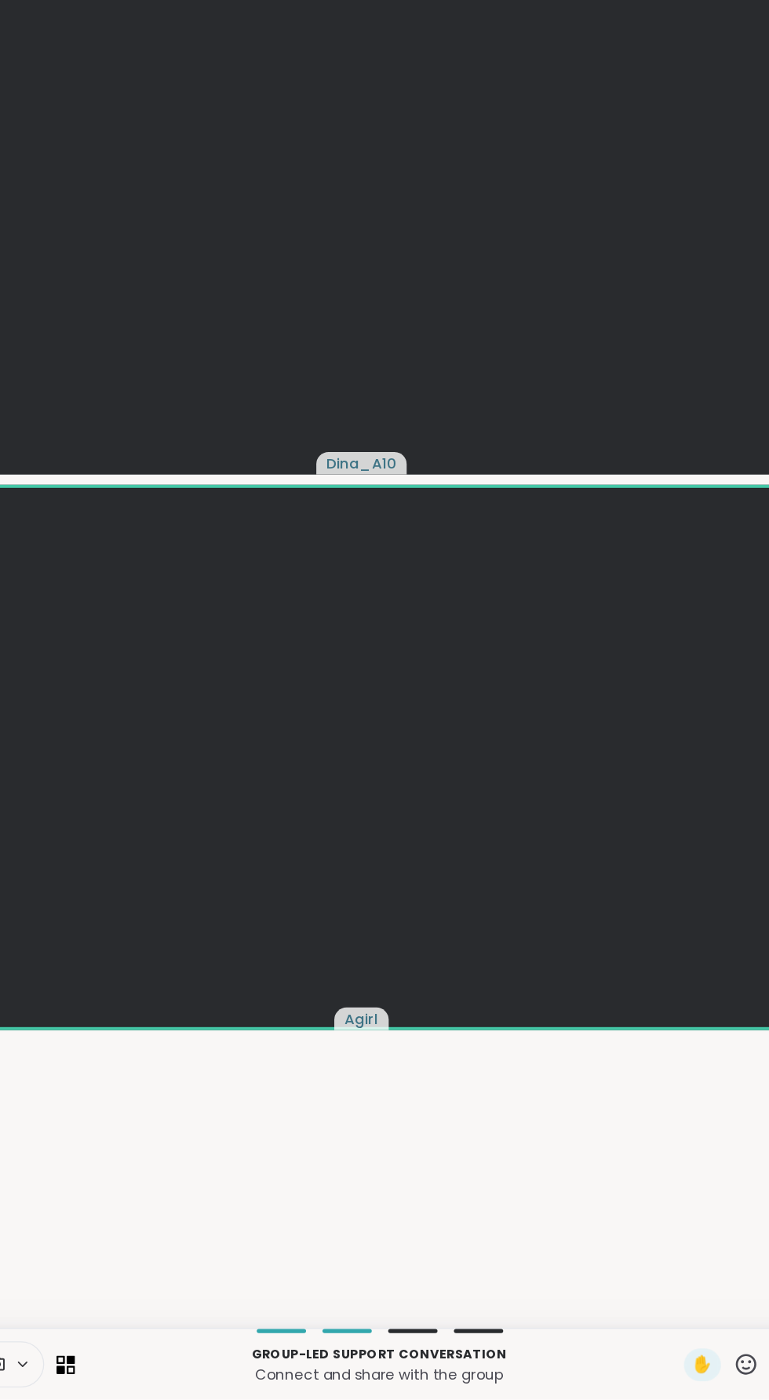
scroll to position [0, 0]
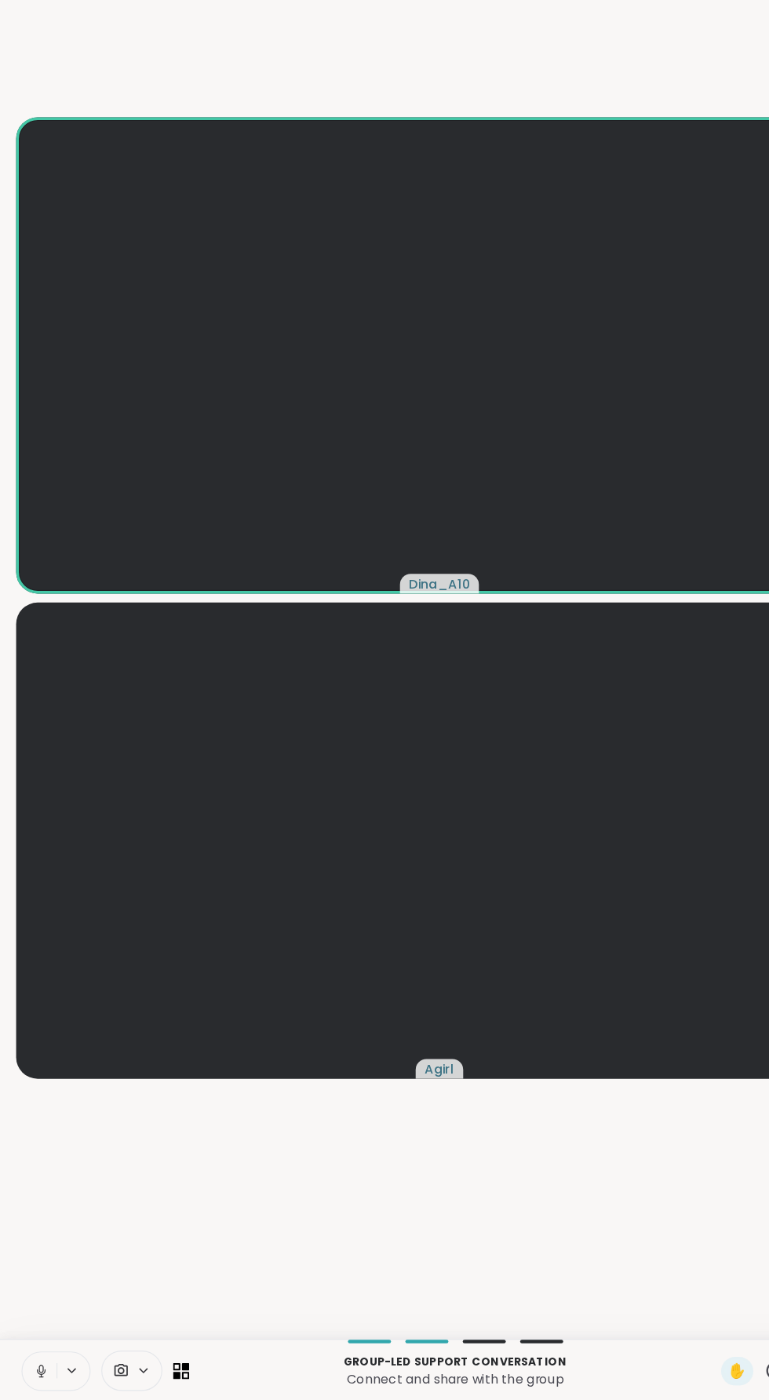
click at [482, 1229] on video-player-container "Dina_A10 Agirl" at bounding box center [384, 696] width 750 height 1286
